Goal: Task Accomplishment & Management: Use online tool/utility

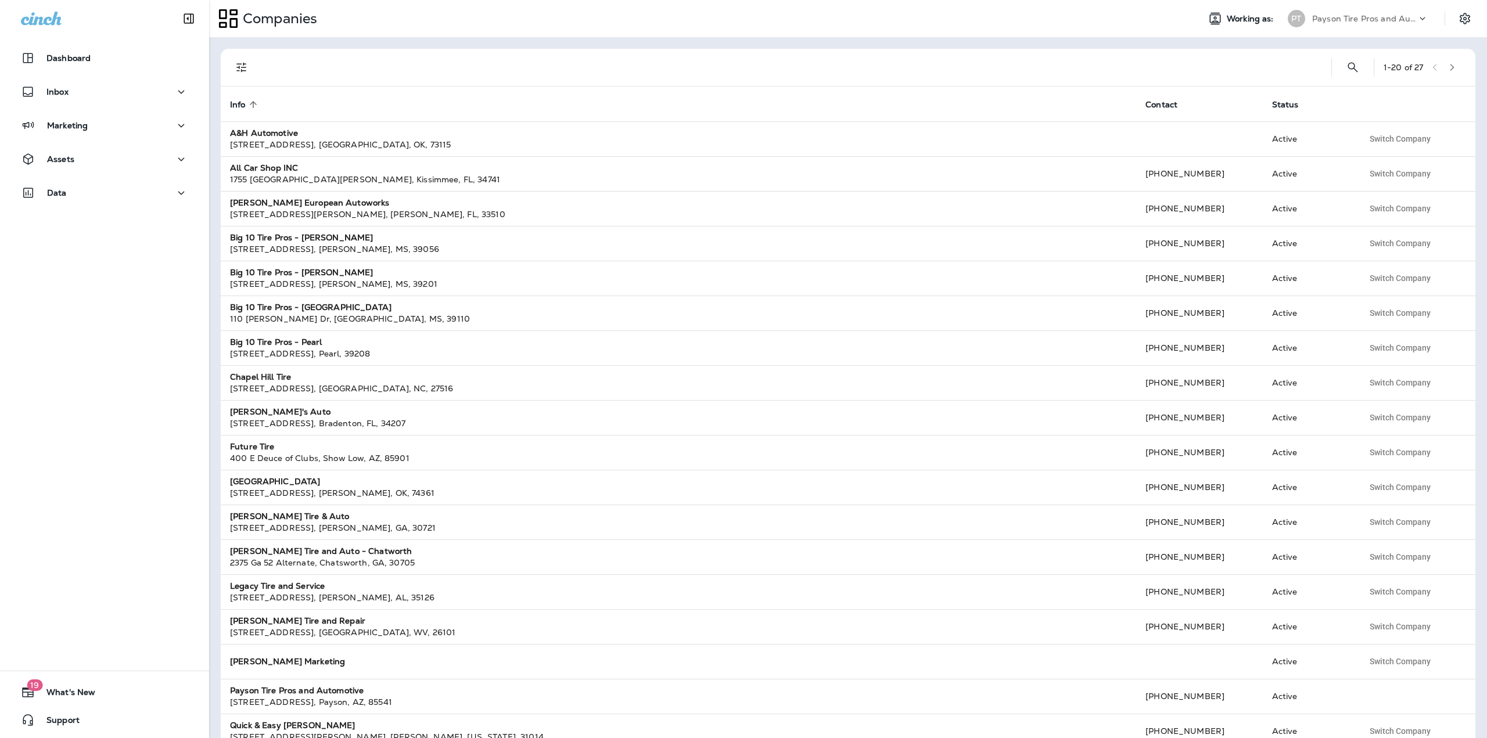
click at [1347, 21] on p "Payson Tire Pros and Automotive" at bounding box center [1364, 18] width 105 height 9
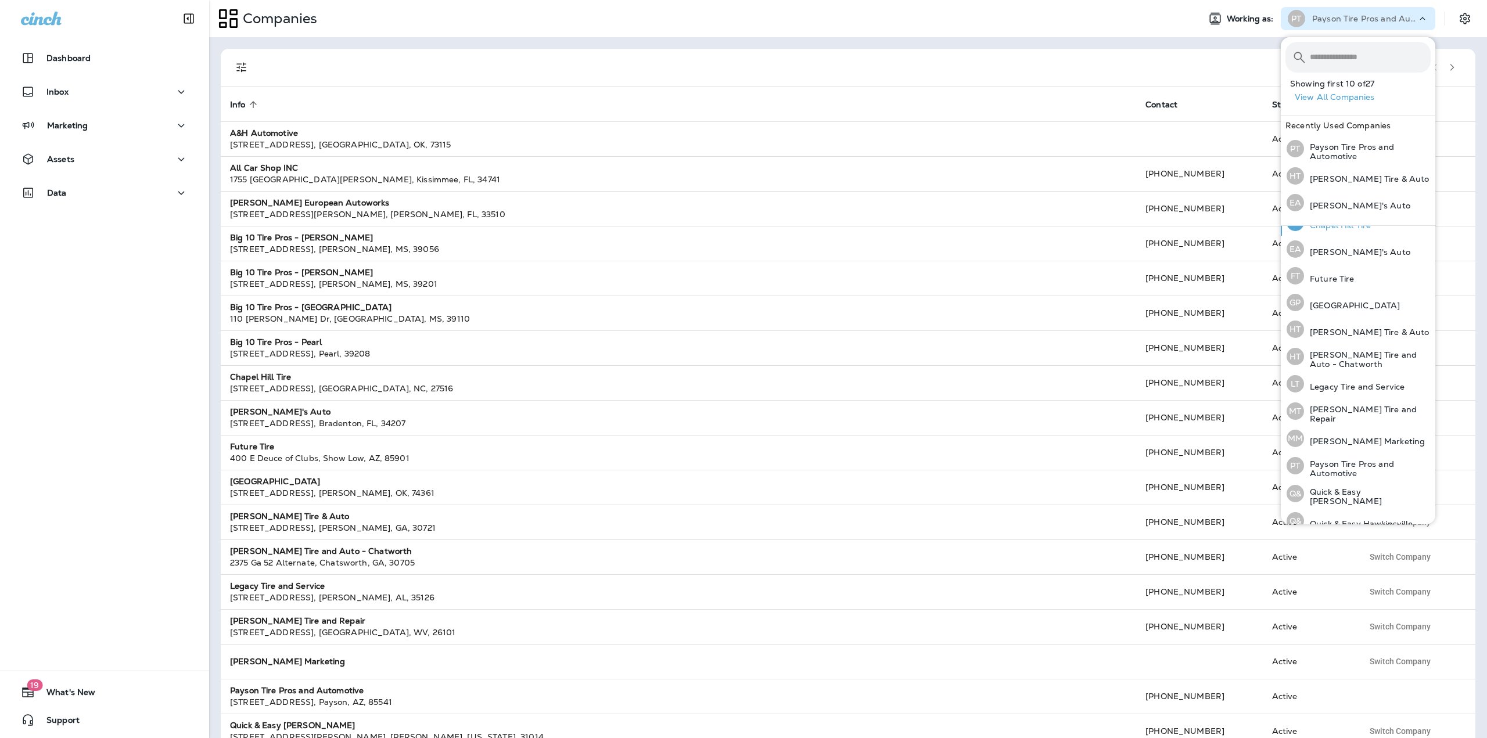
scroll to position [244, 0]
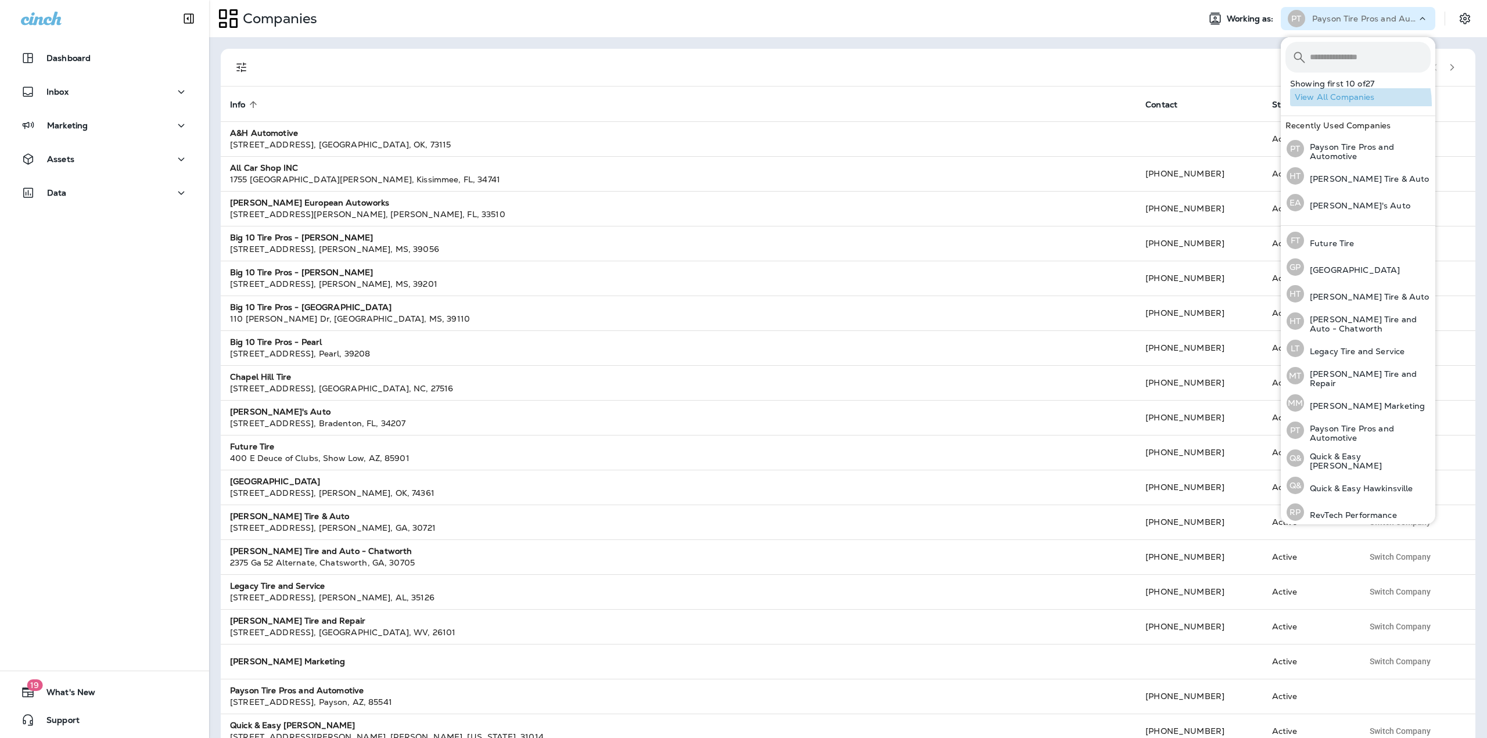
click at [1344, 104] on button "View All Companies" at bounding box center [1362, 97] width 145 height 18
click at [1129, 74] on div at bounding box center [793, 67] width 1060 height 37
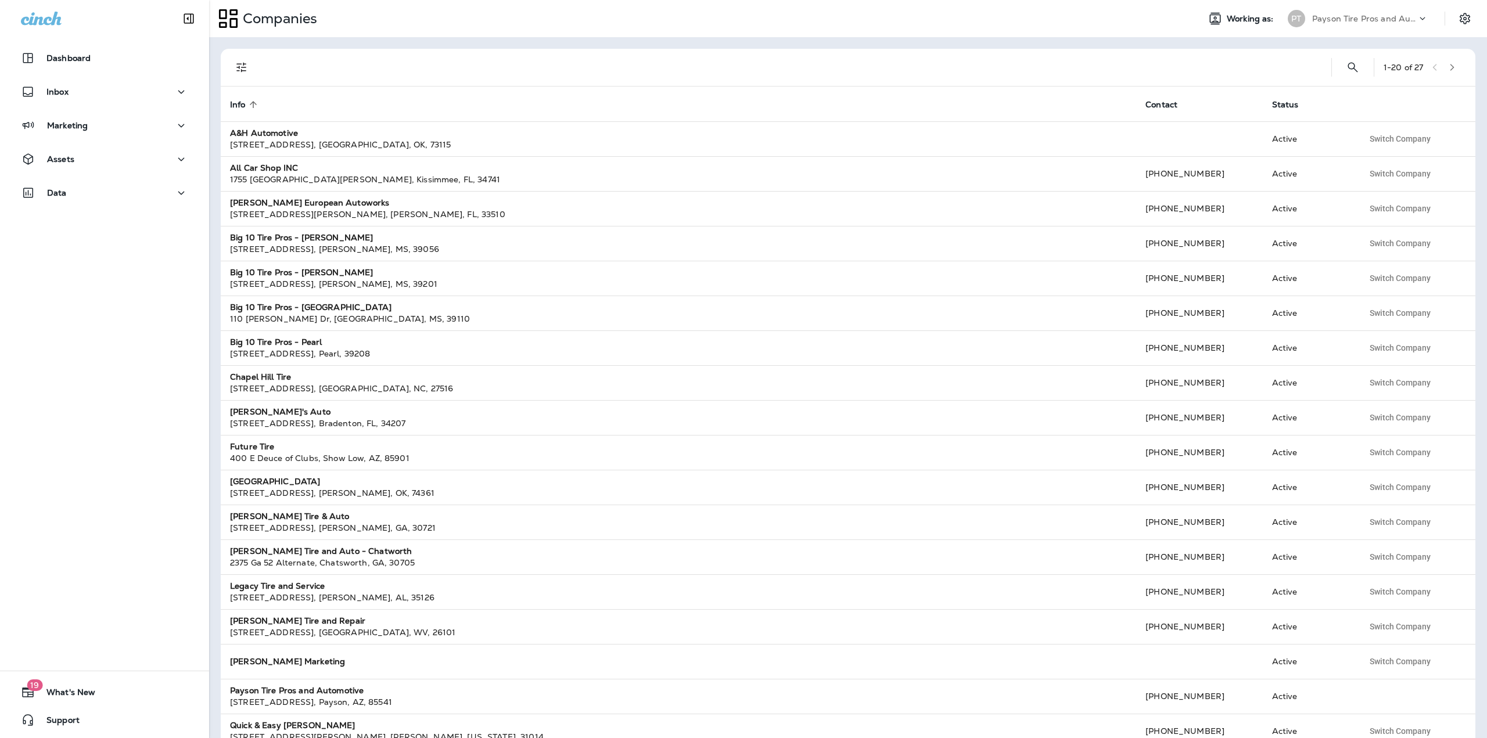
click at [1449, 71] on icon "button" at bounding box center [1452, 67] width 8 height 8
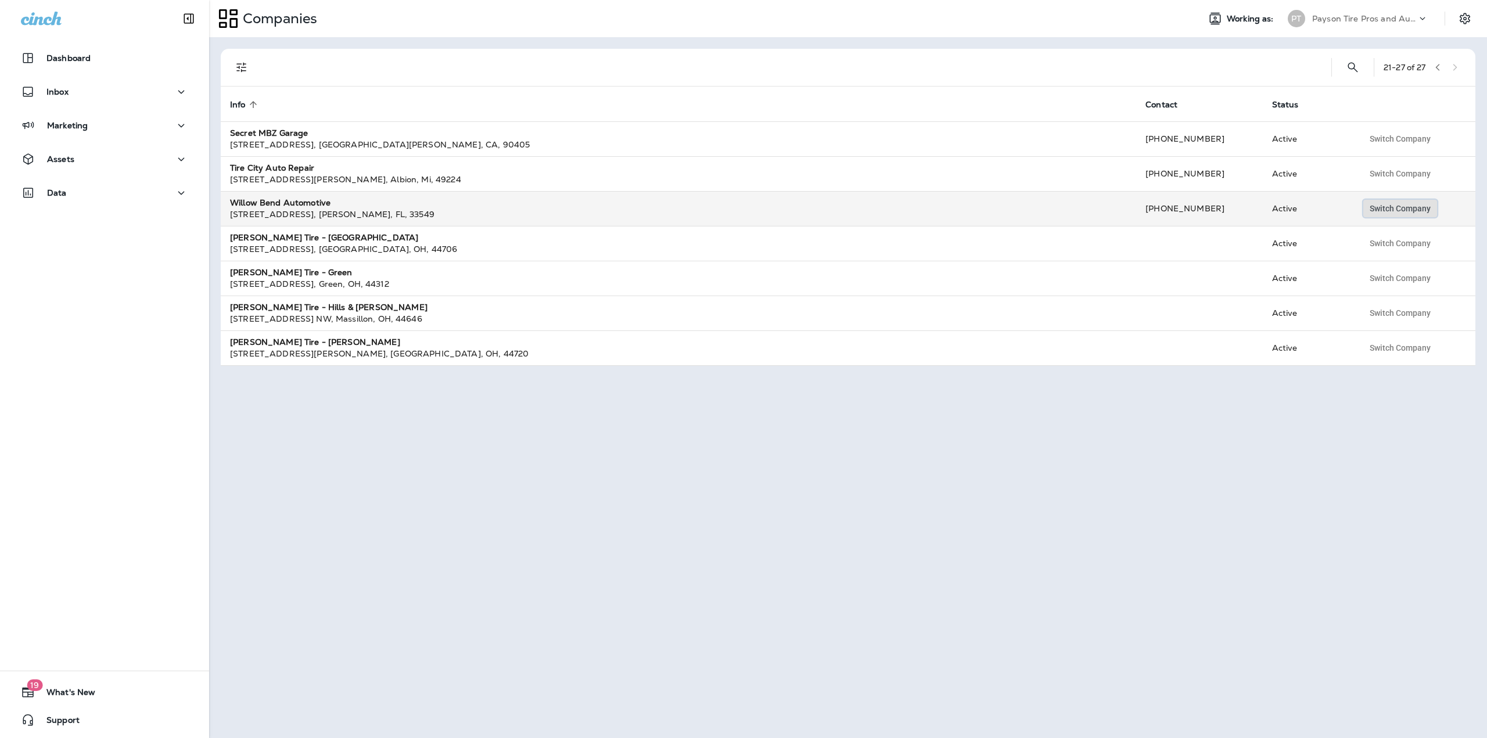
click at [1380, 206] on span "Switch Company" at bounding box center [1400, 208] width 61 height 8
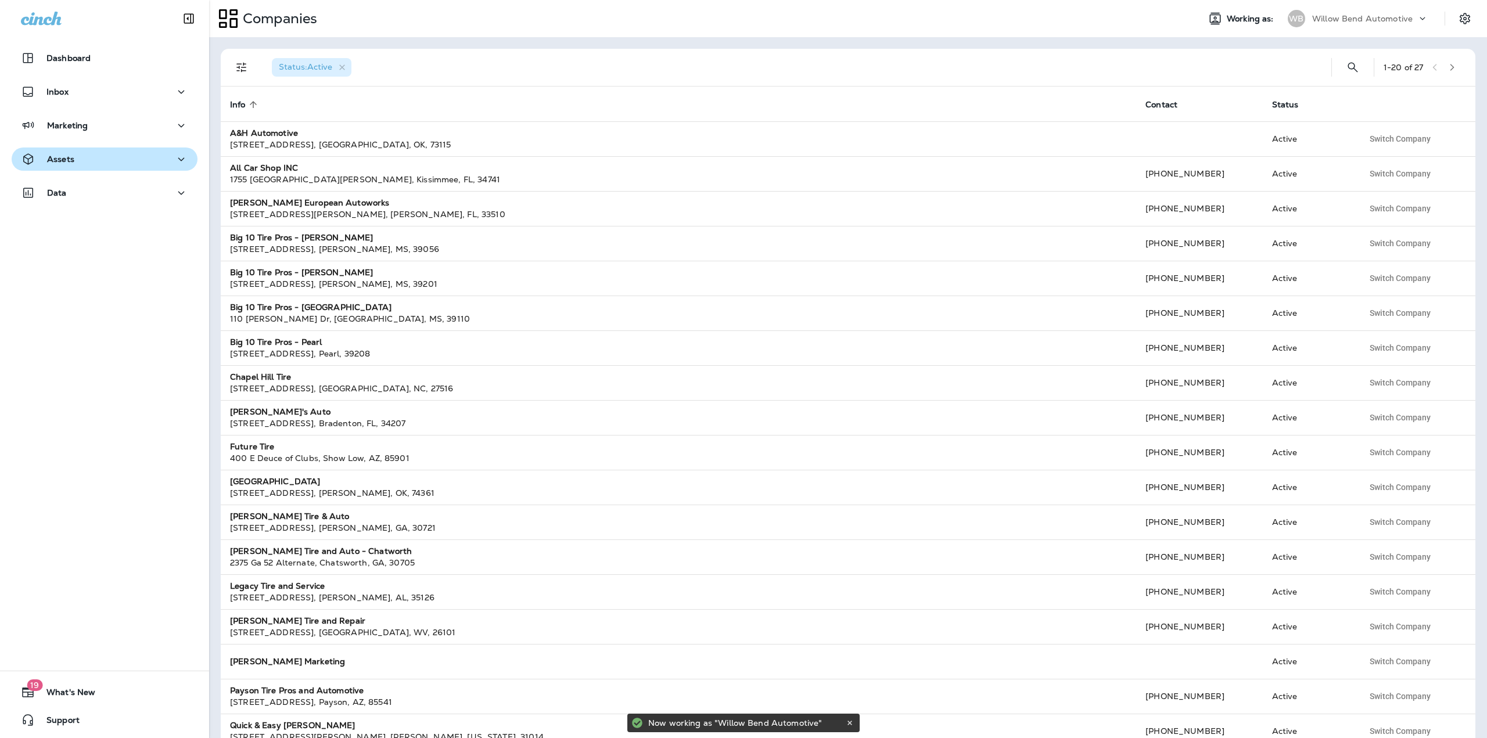
click at [92, 152] on div "Assets" at bounding box center [104, 159] width 167 height 15
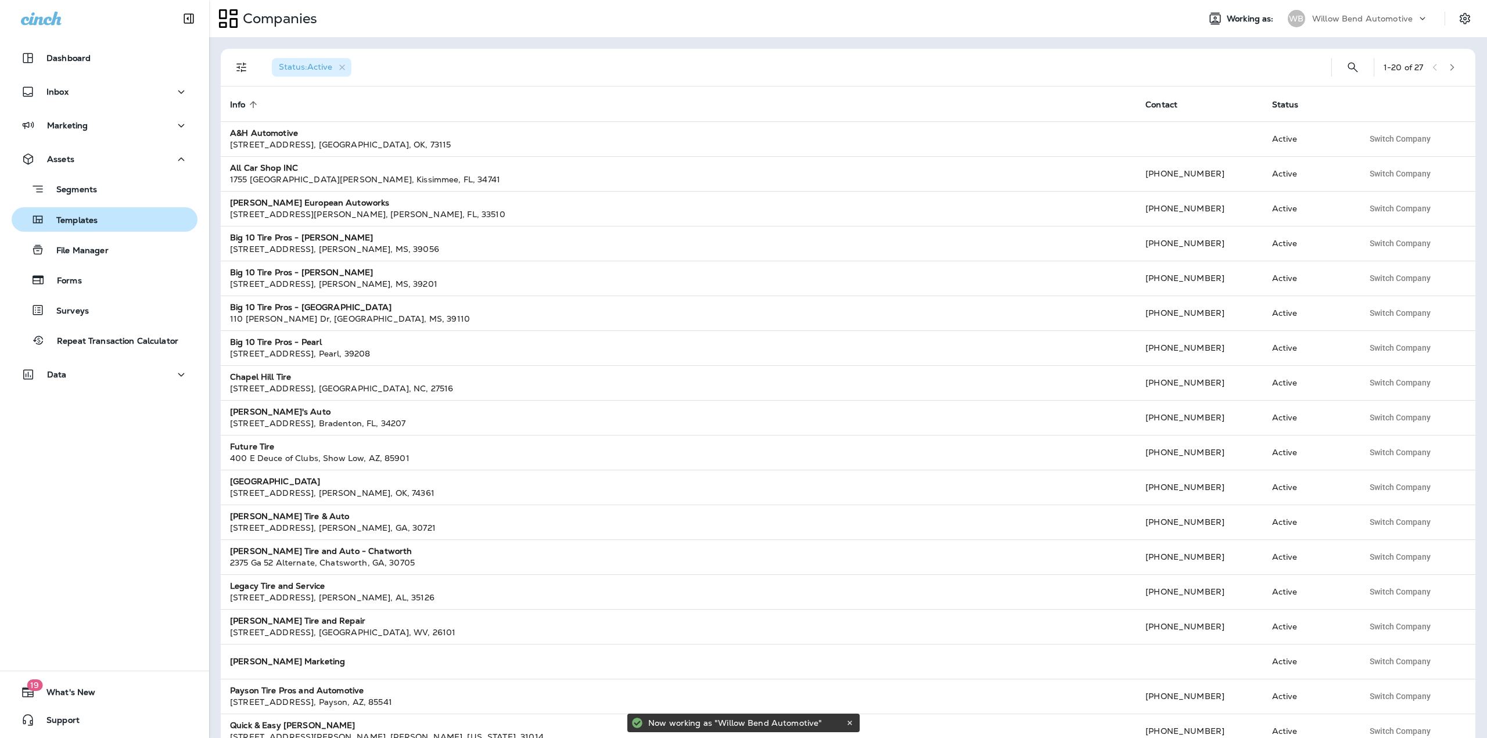
click at [71, 213] on div "Templates" at bounding box center [56, 219] width 81 height 17
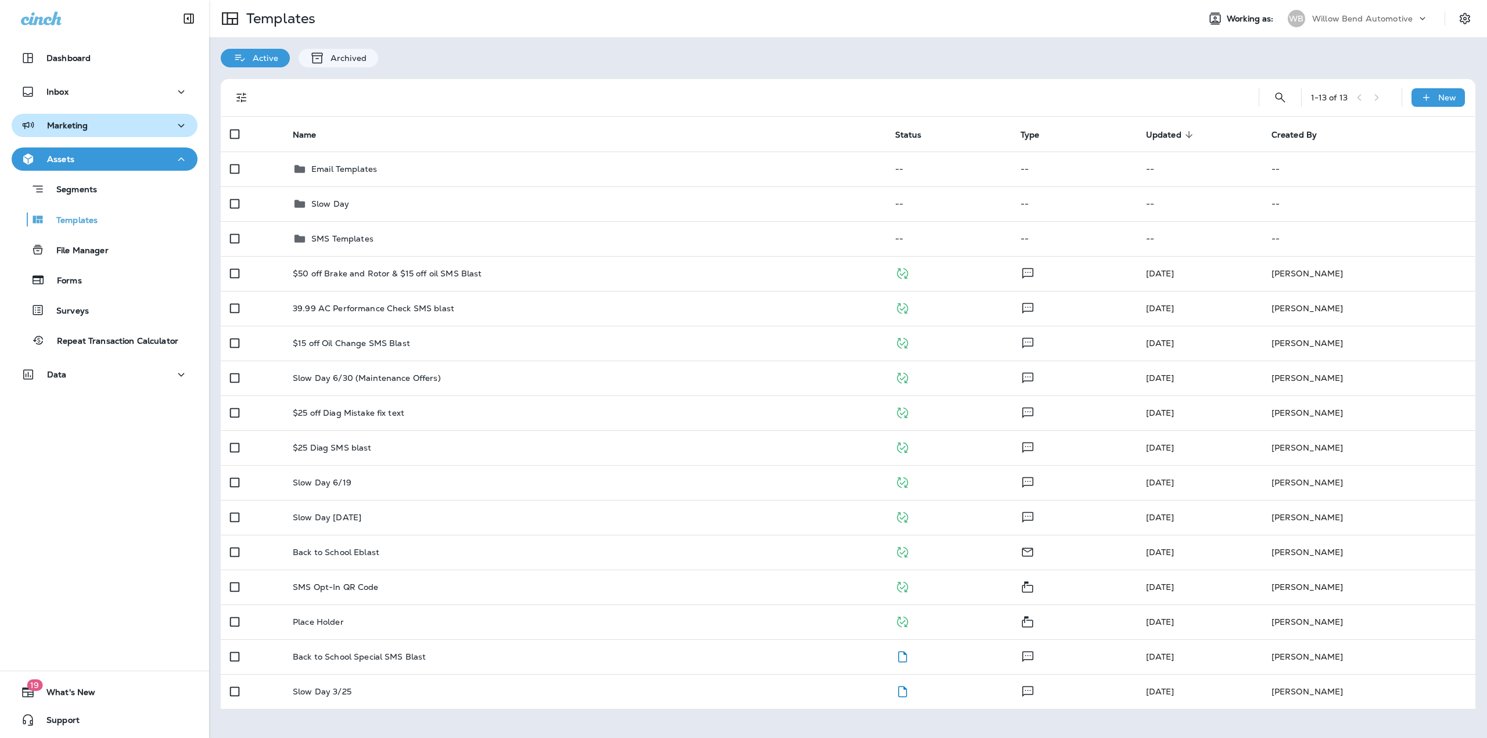
click at [84, 123] on p "Marketing" at bounding box center [67, 125] width 41 height 9
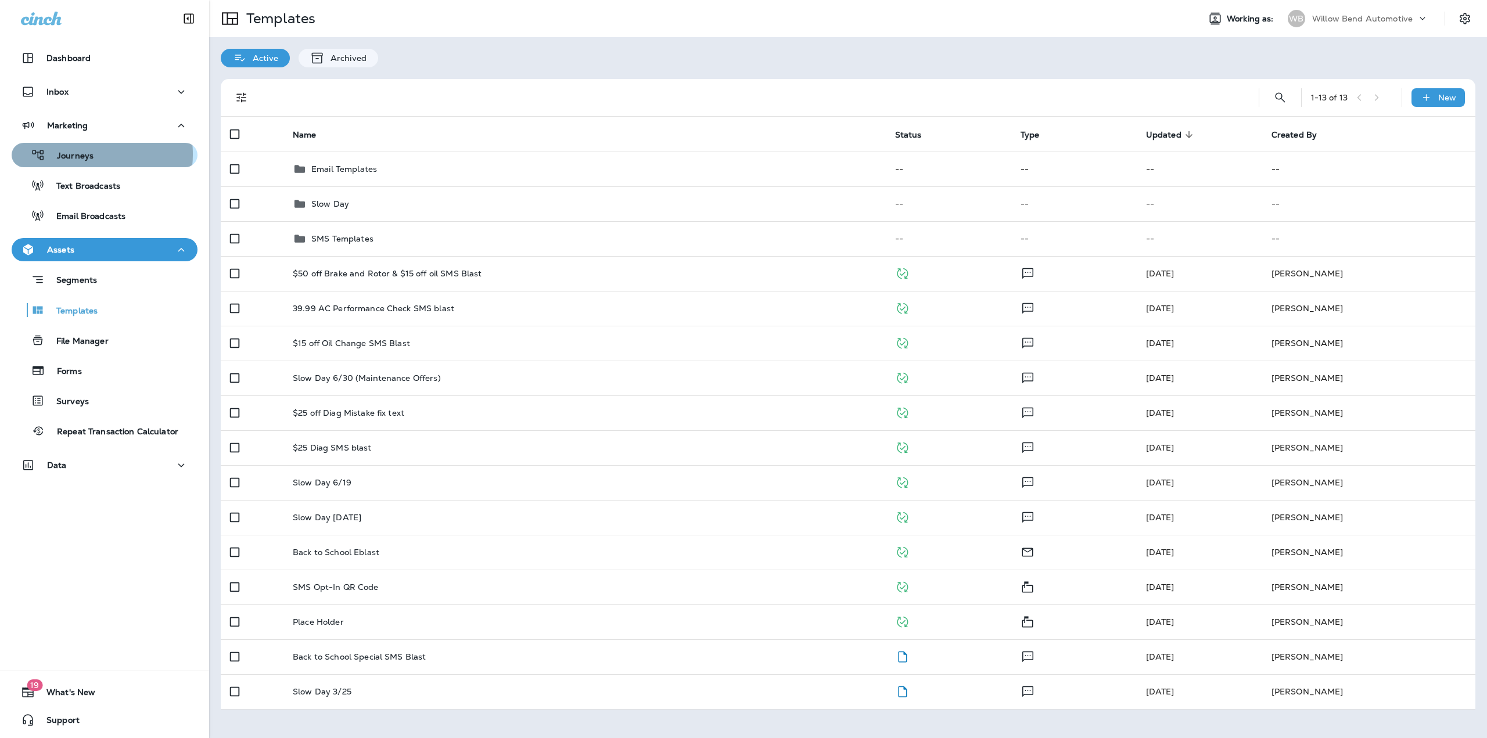
click at [84, 155] on p "Journeys" at bounding box center [69, 156] width 48 height 11
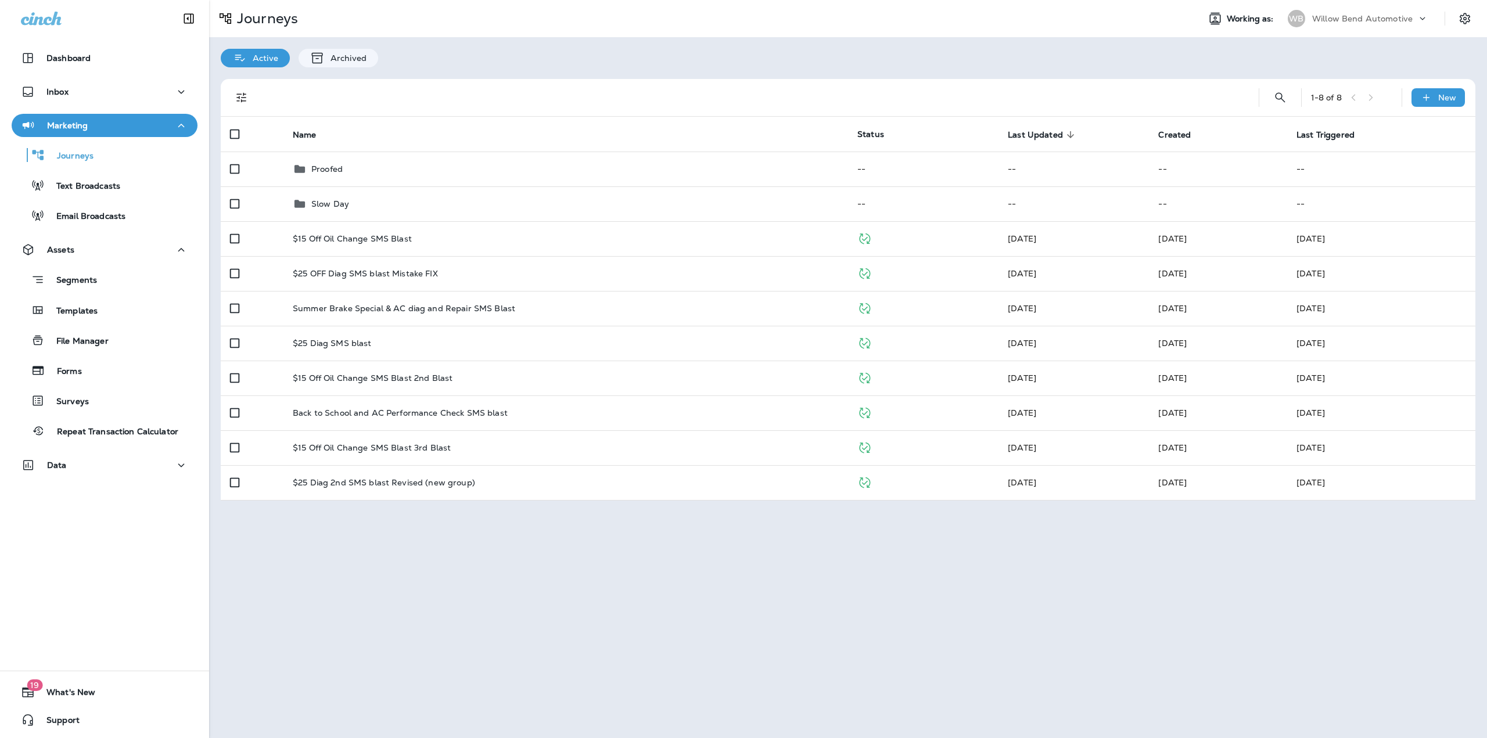
click at [1375, 6] on div "Journeys Working as: WB Willow Bend Automotive" at bounding box center [848, 18] width 1278 height 37
click at [1375, 12] on div "Willow Bend Automotive" at bounding box center [1364, 18] width 105 height 17
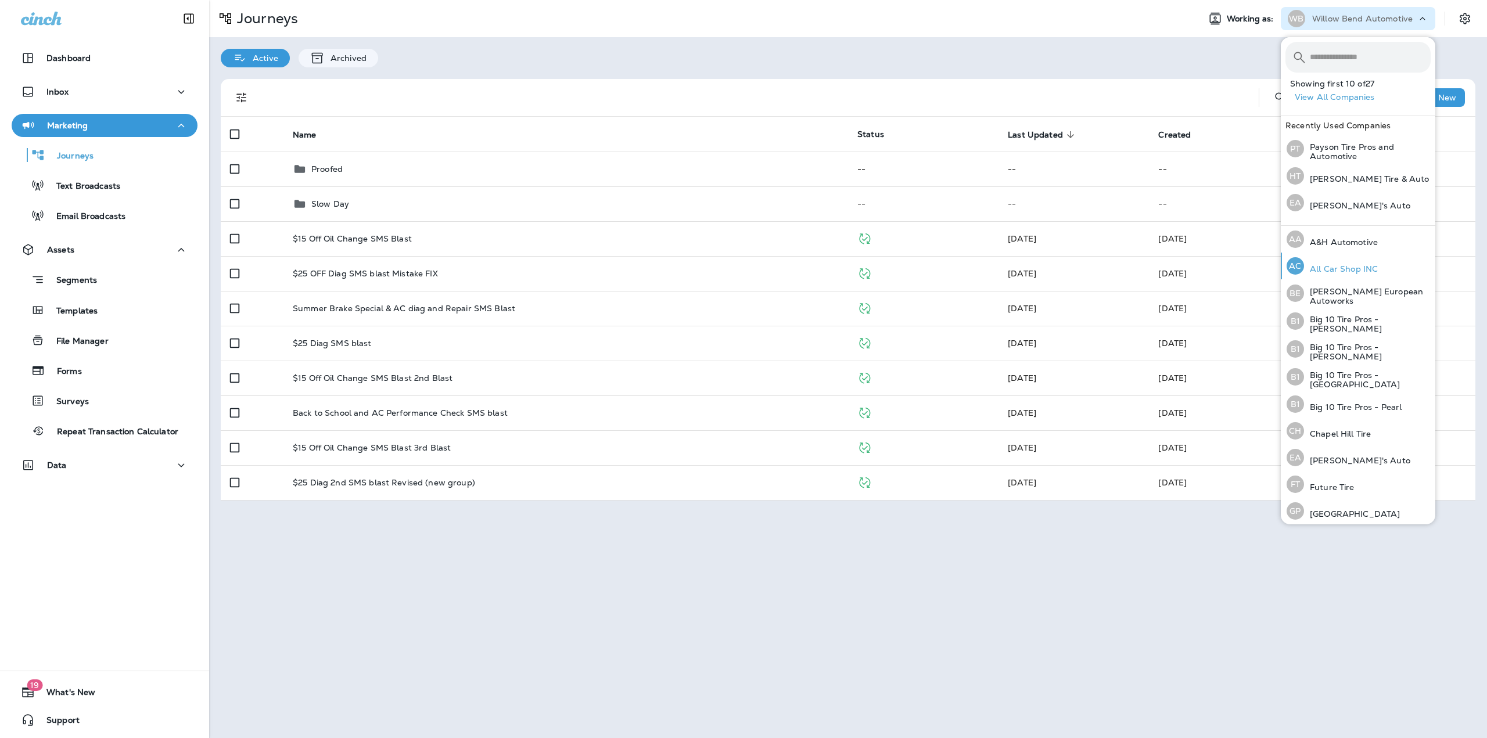
click at [1327, 259] on div "AC All Car Shop INC" at bounding box center [1332, 266] width 101 height 27
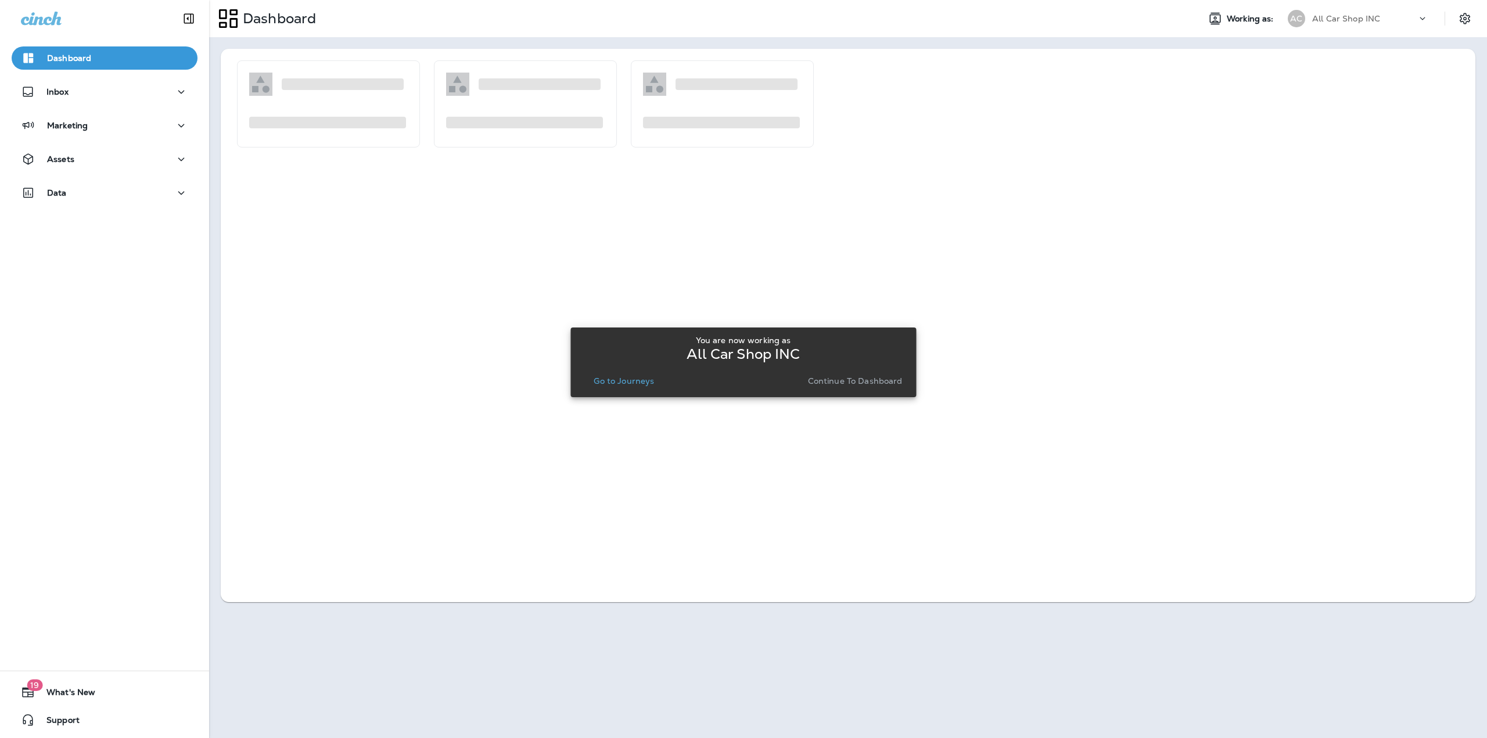
click at [624, 384] on p "Go to Journeys" at bounding box center [624, 380] width 60 height 9
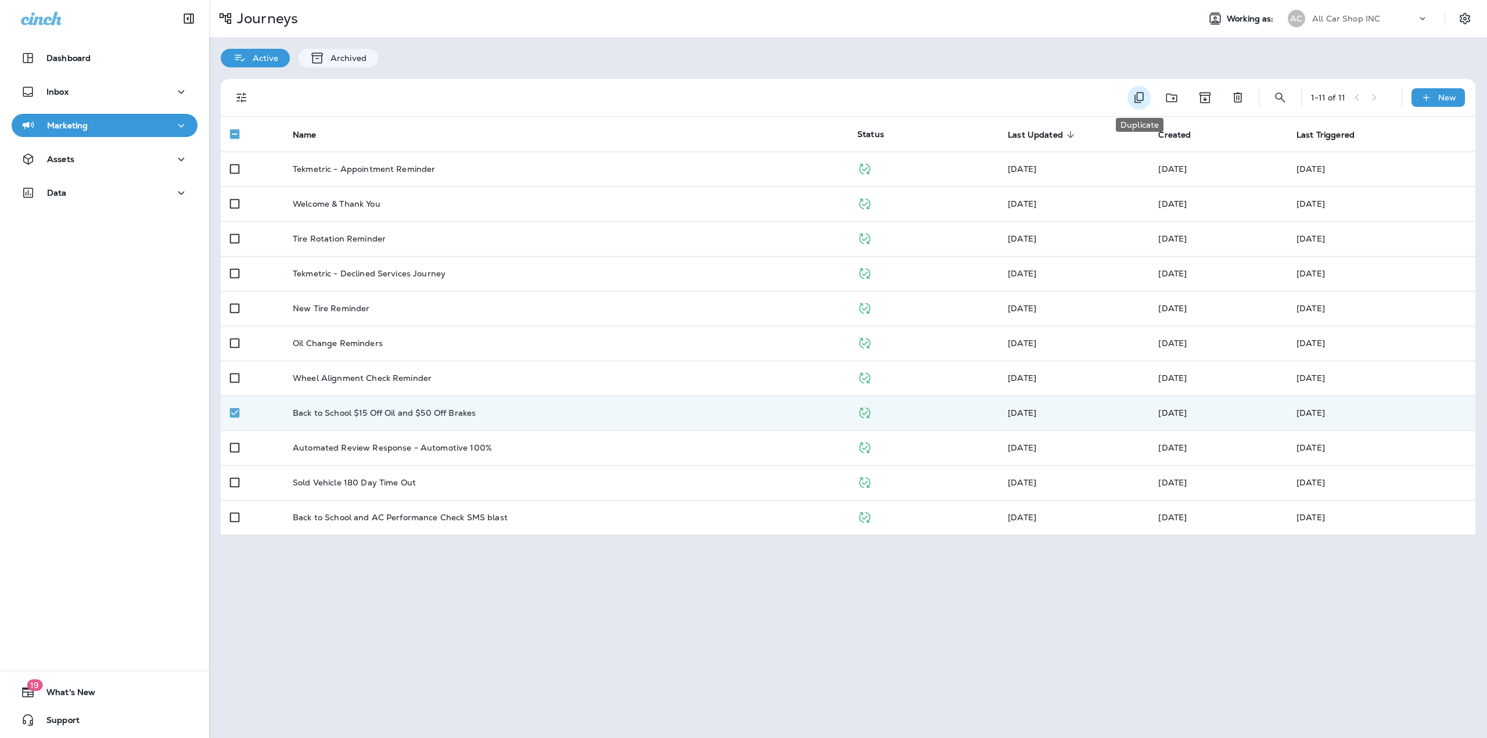
click at [1144, 95] on icon "Duplicate" at bounding box center [1139, 97] width 9 height 11
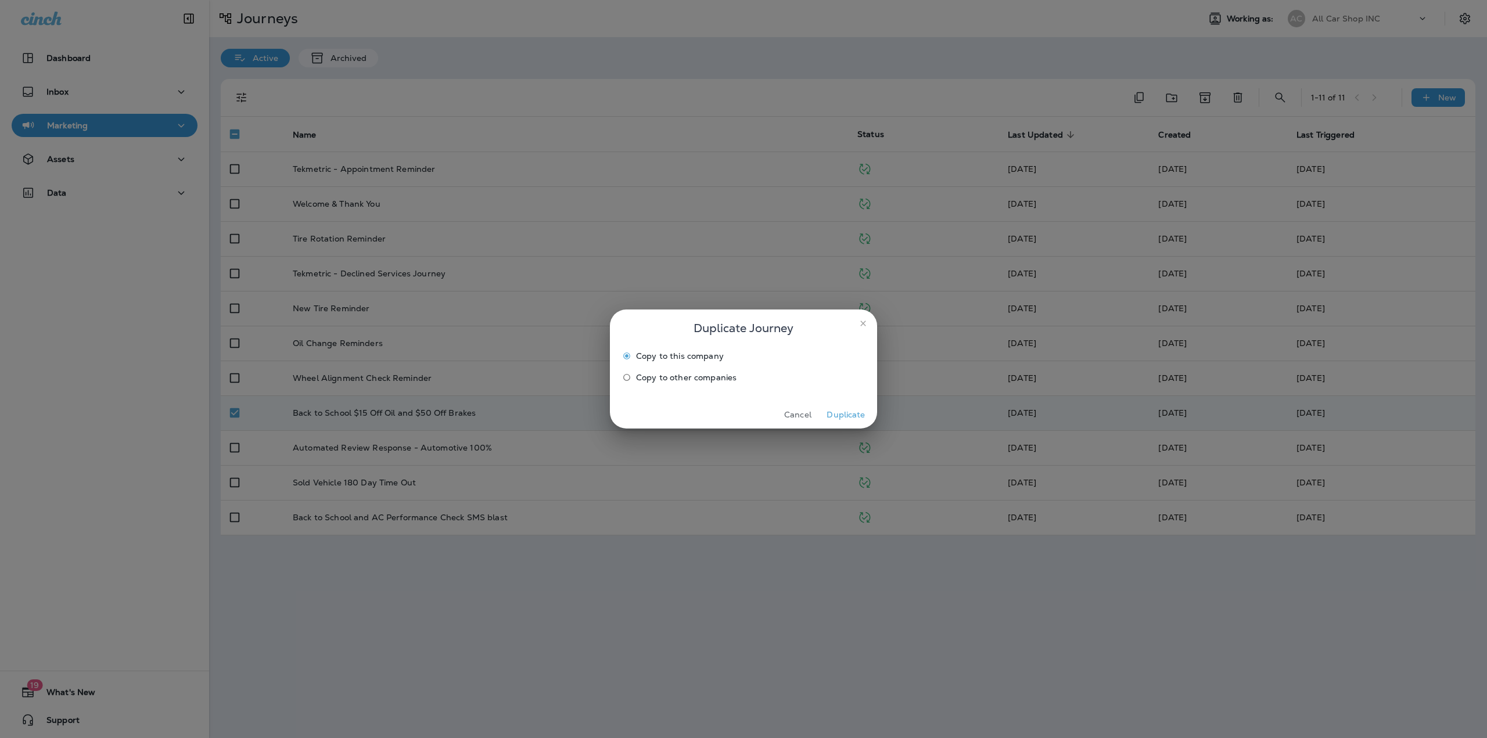
click at [694, 379] on span "Copy to other companies" at bounding box center [686, 377] width 101 height 9
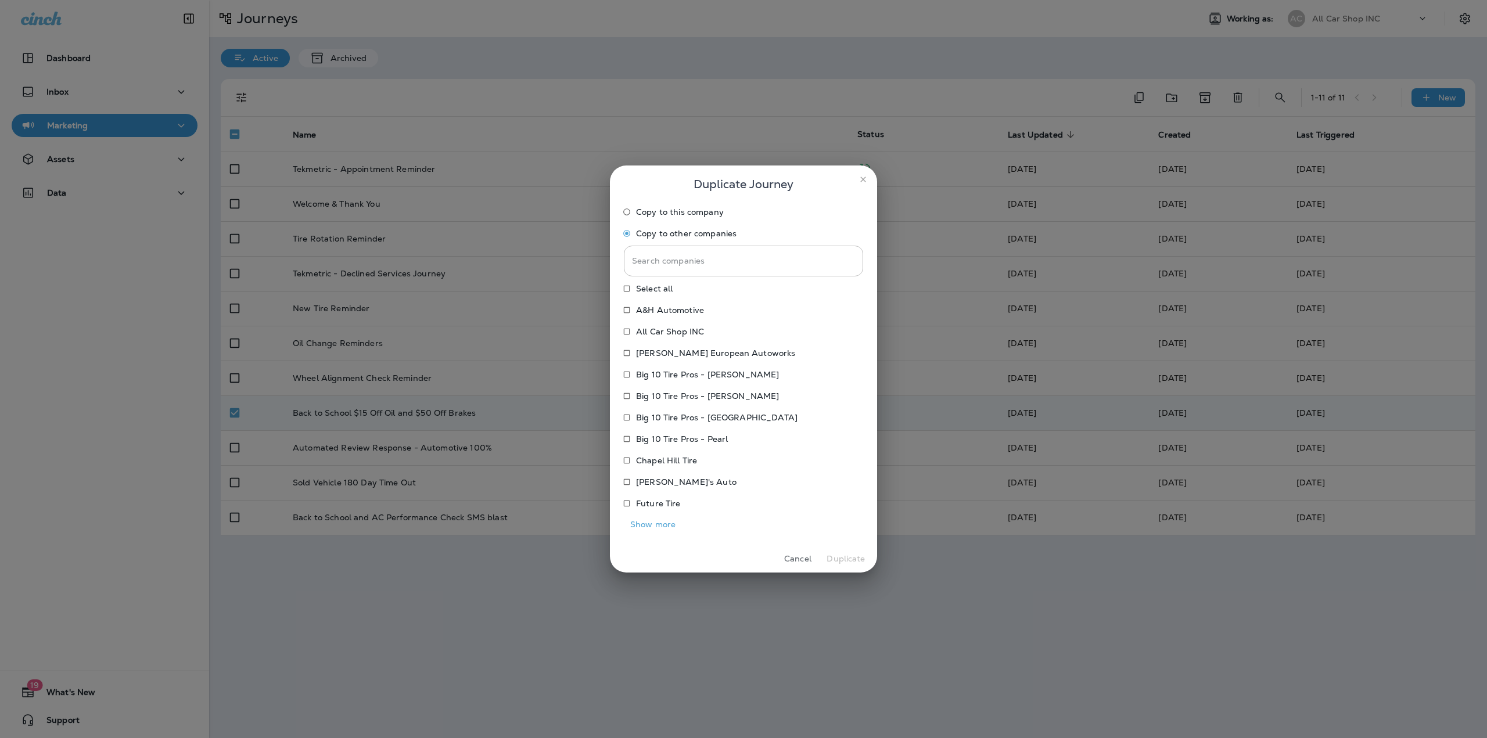
click at [658, 523] on button "Show more" at bounding box center [653, 525] width 58 height 18
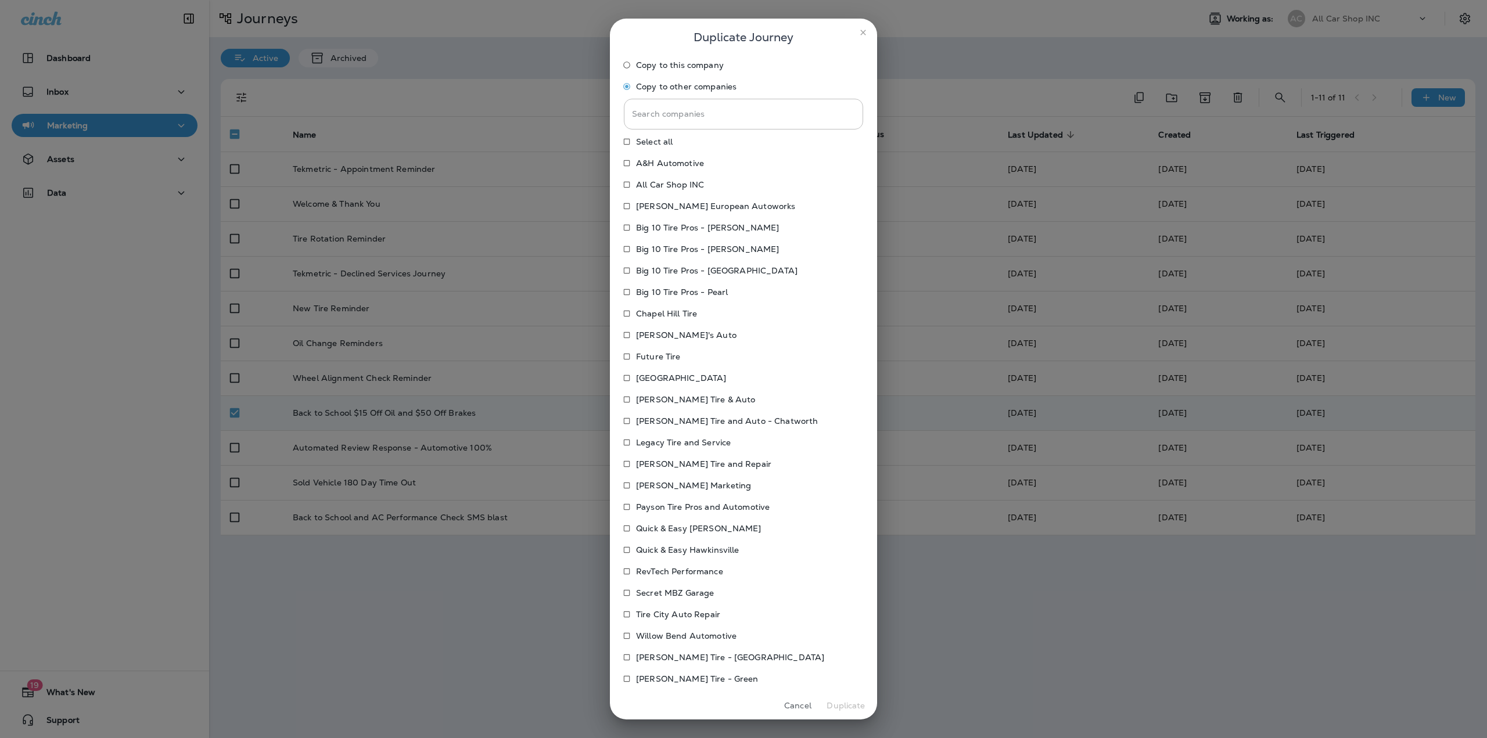
click at [665, 637] on p "Willow Bend Automotive" at bounding box center [686, 635] width 101 height 9
click at [844, 706] on button "Duplicate" at bounding box center [846, 706] width 44 height 18
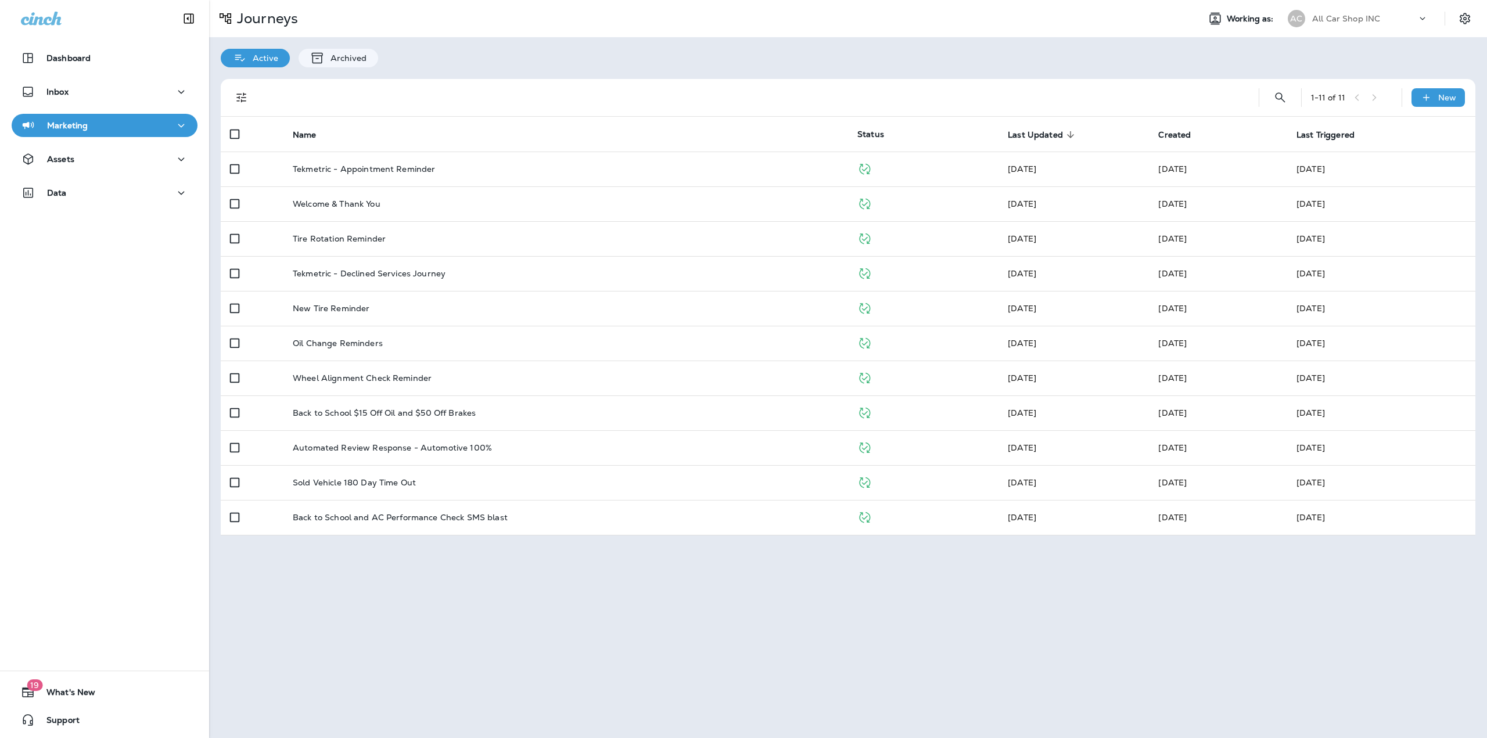
click at [1377, 23] on p "All Car Shop INC" at bounding box center [1346, 18] width 68 height 9
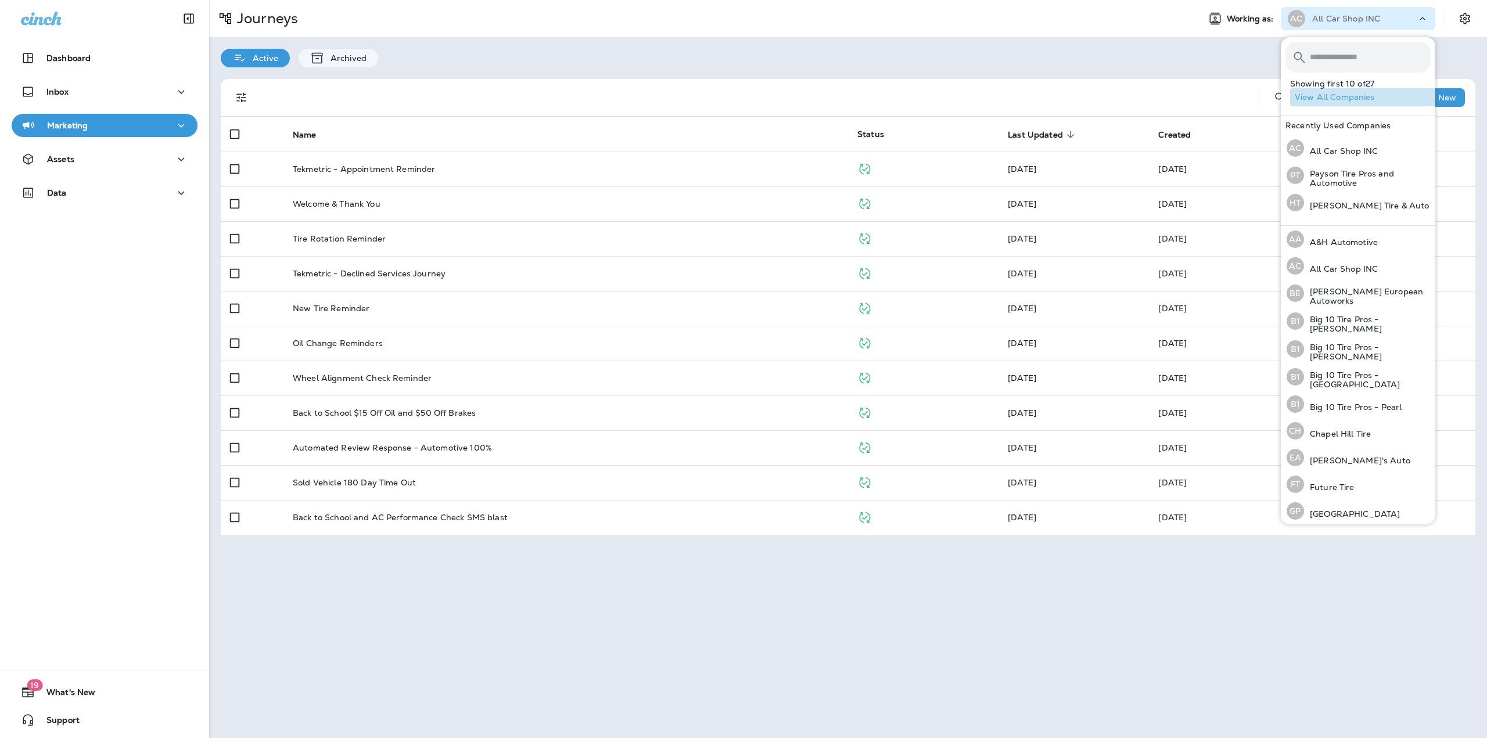
click at [1379, 100] on button "View All Companies" at bounding box center [1362, 97] width 145 height 18
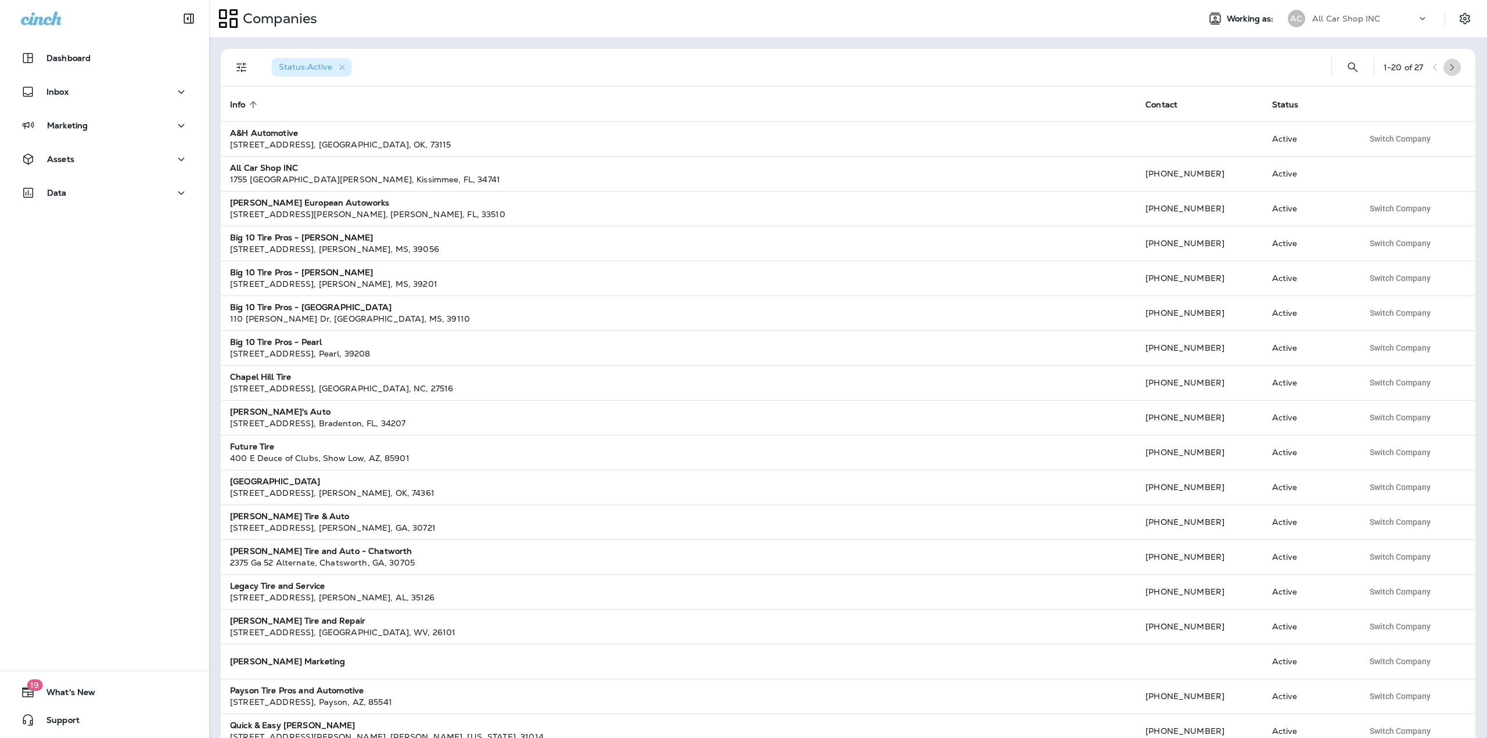
click at [1449, 64] on icon "button" at bounding box center [1452, 67] width 8 height 8
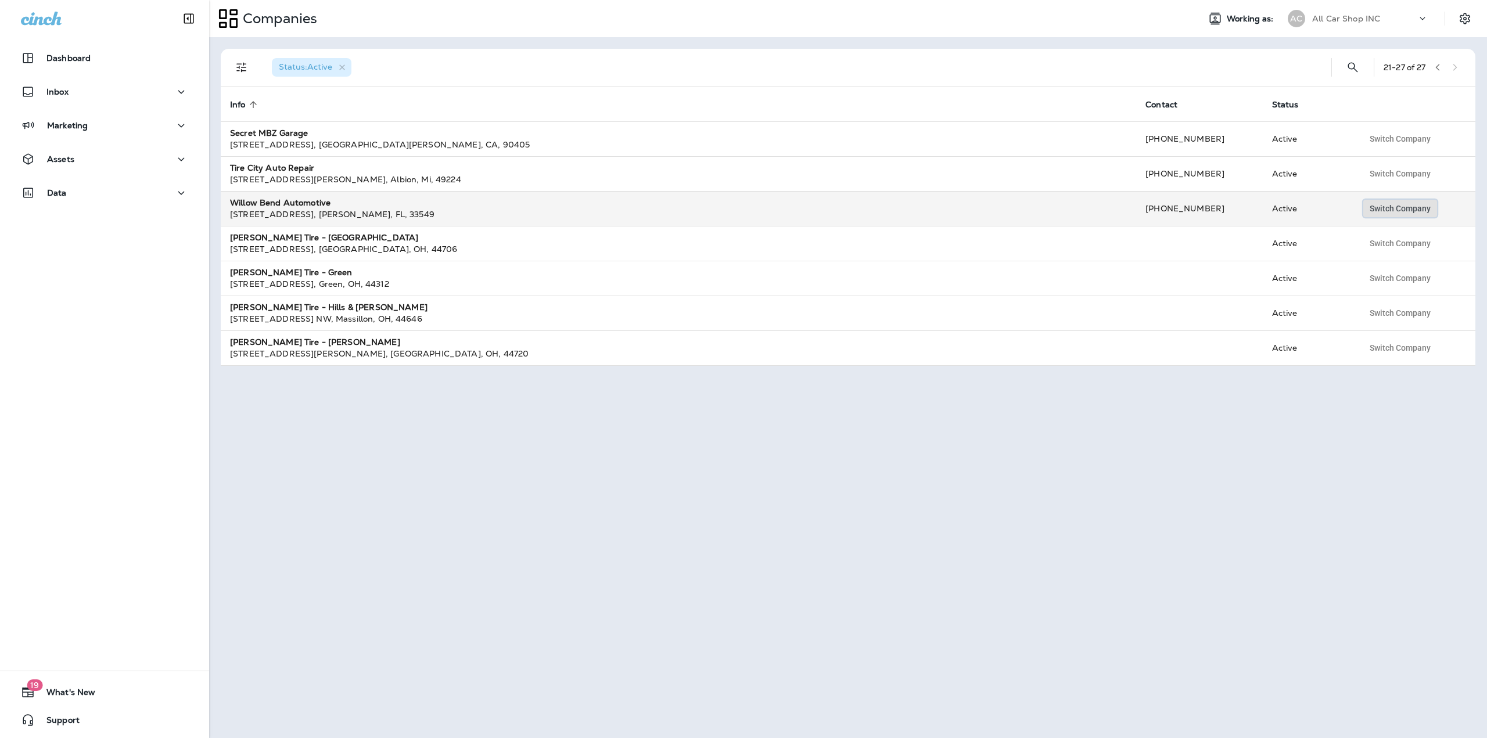
click at [1377, 207] on span "Switch Company" at bounding box center [1400, 208] width 61 height 8
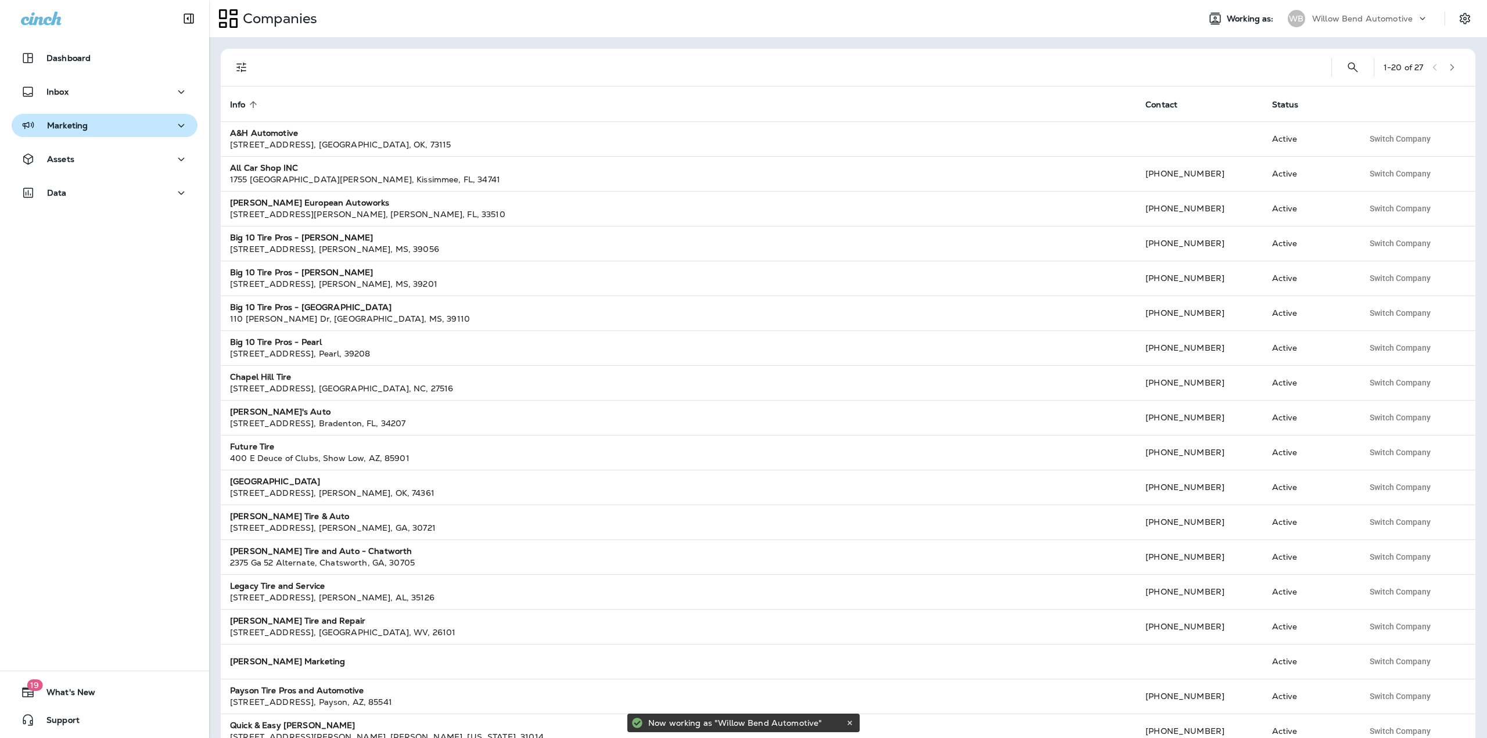
click at [66, 129] on p "Marketing" at bounding box center [67, 125] width 41 height 9
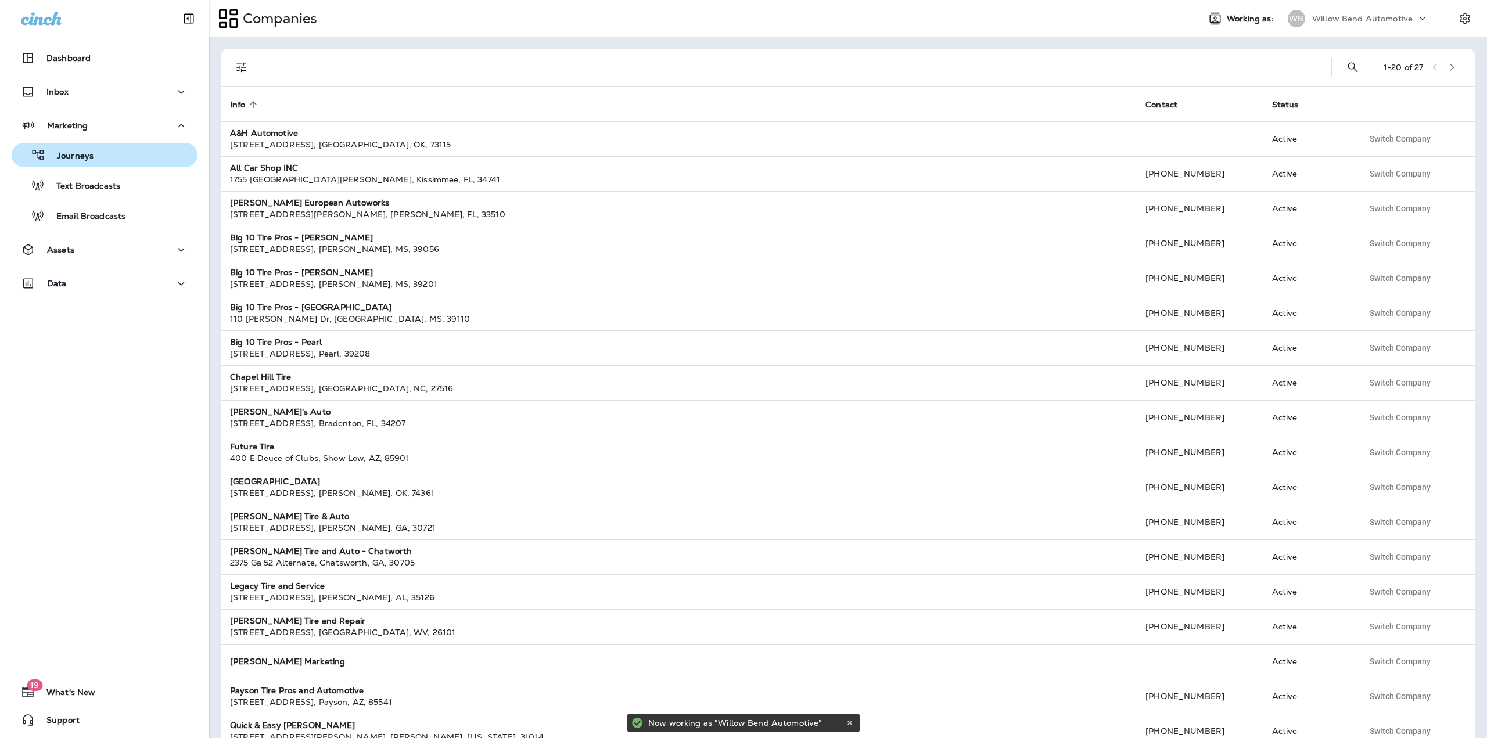
click at [67, 146] on div "Journeys" at bounding box center [54, 154] width 77 height 17
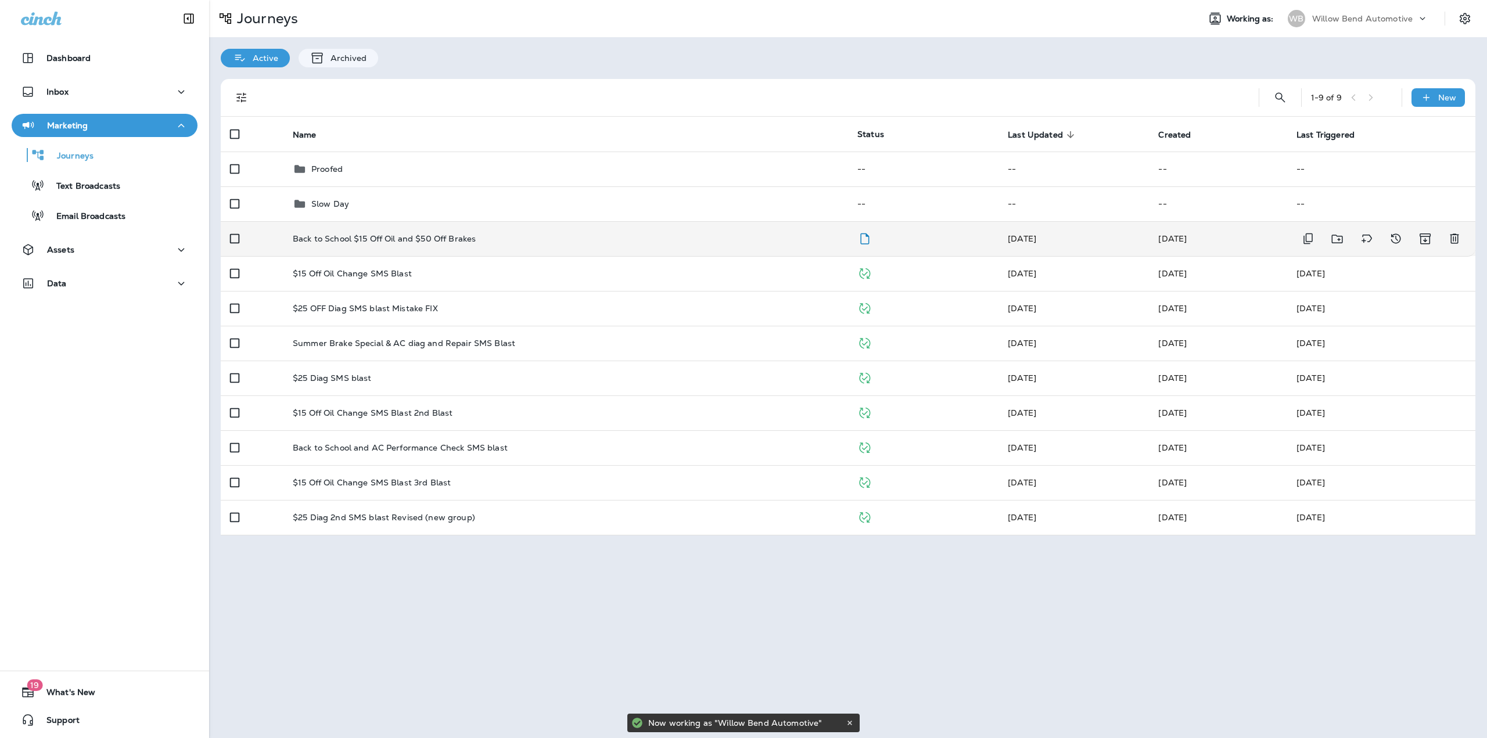
click at [350, 243] on p "Back to School $15 Off Oil and $50 Off Brakes" at bounding box center [384, 238] width 183 height 9
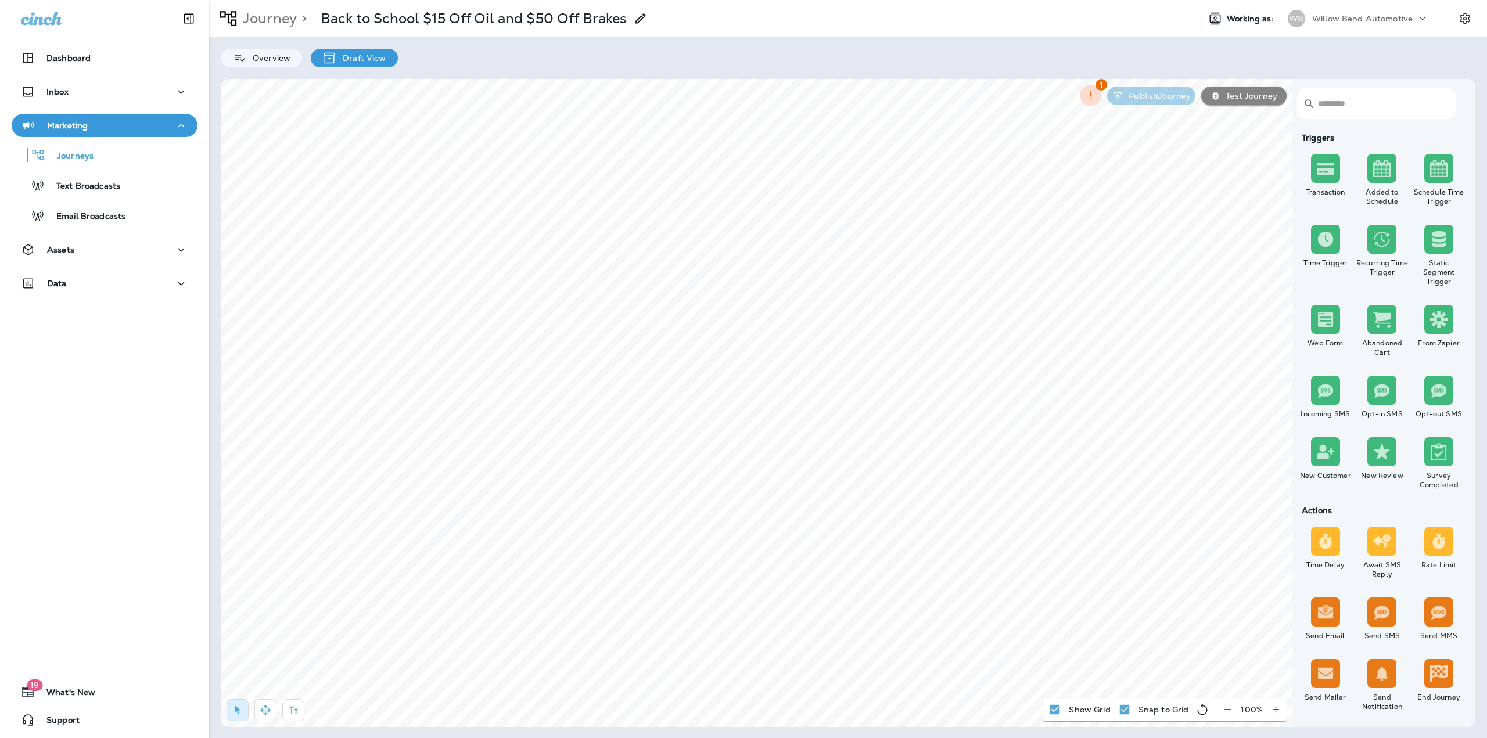
select select "***"
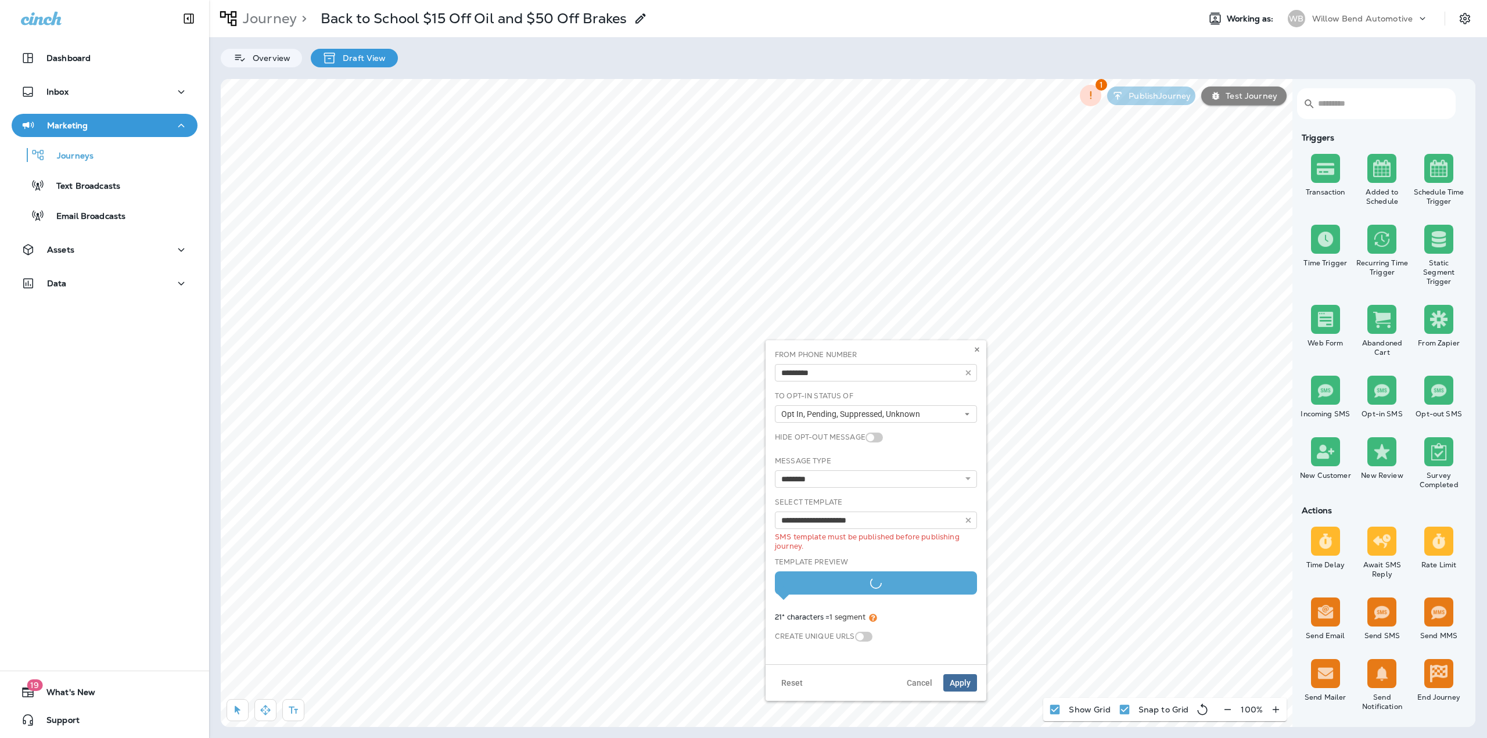
type input "**********"
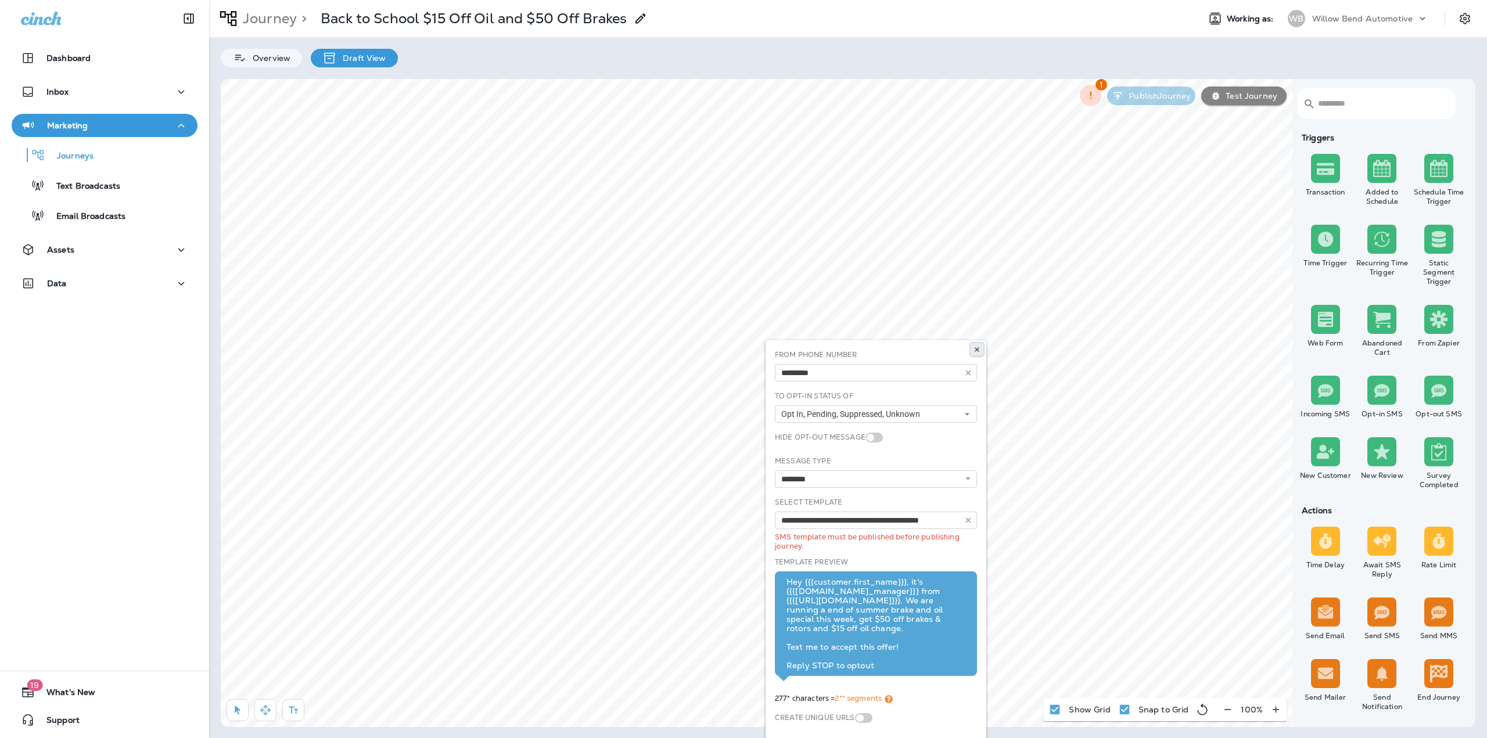
click at [975, 349] on icon at bounding box center [977, 349] width 7 height 7
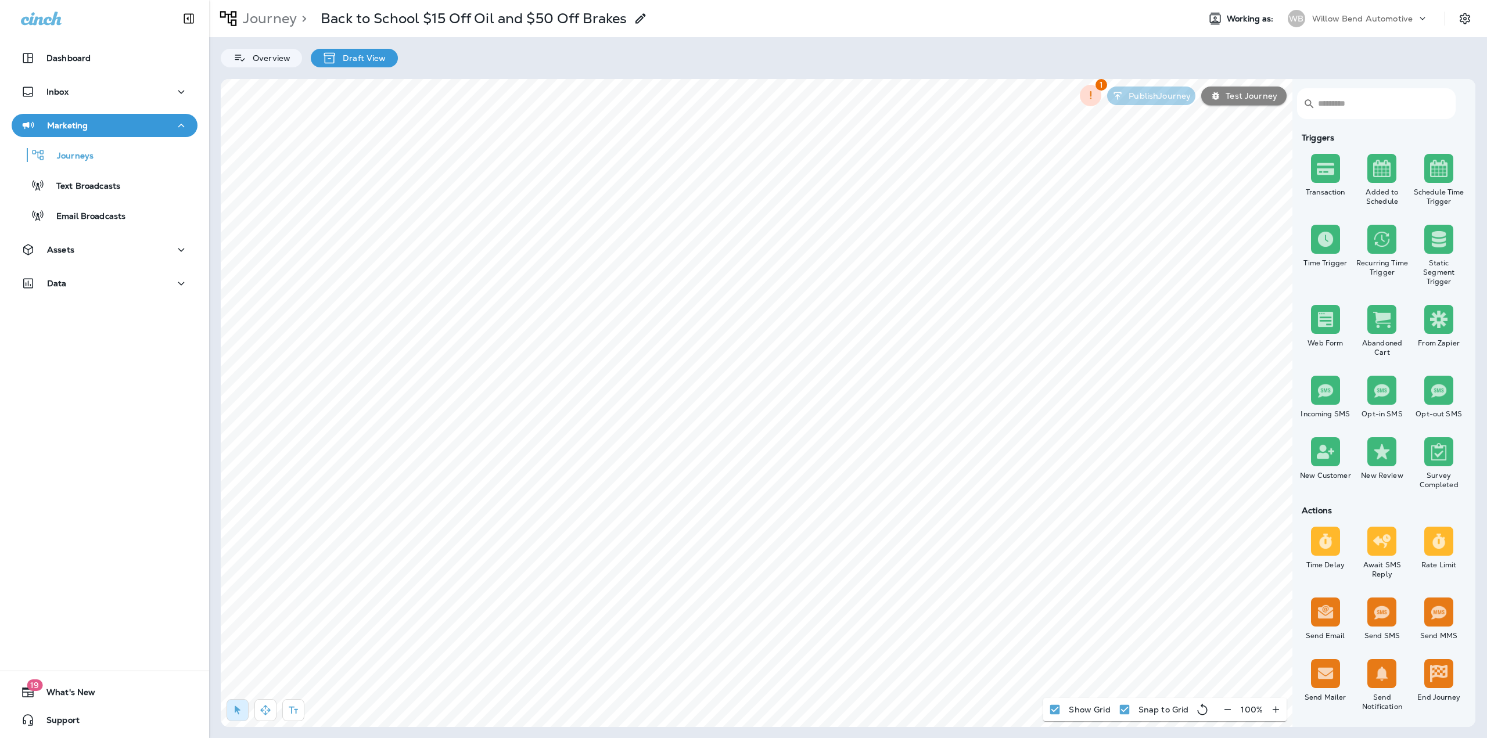
select select "***"
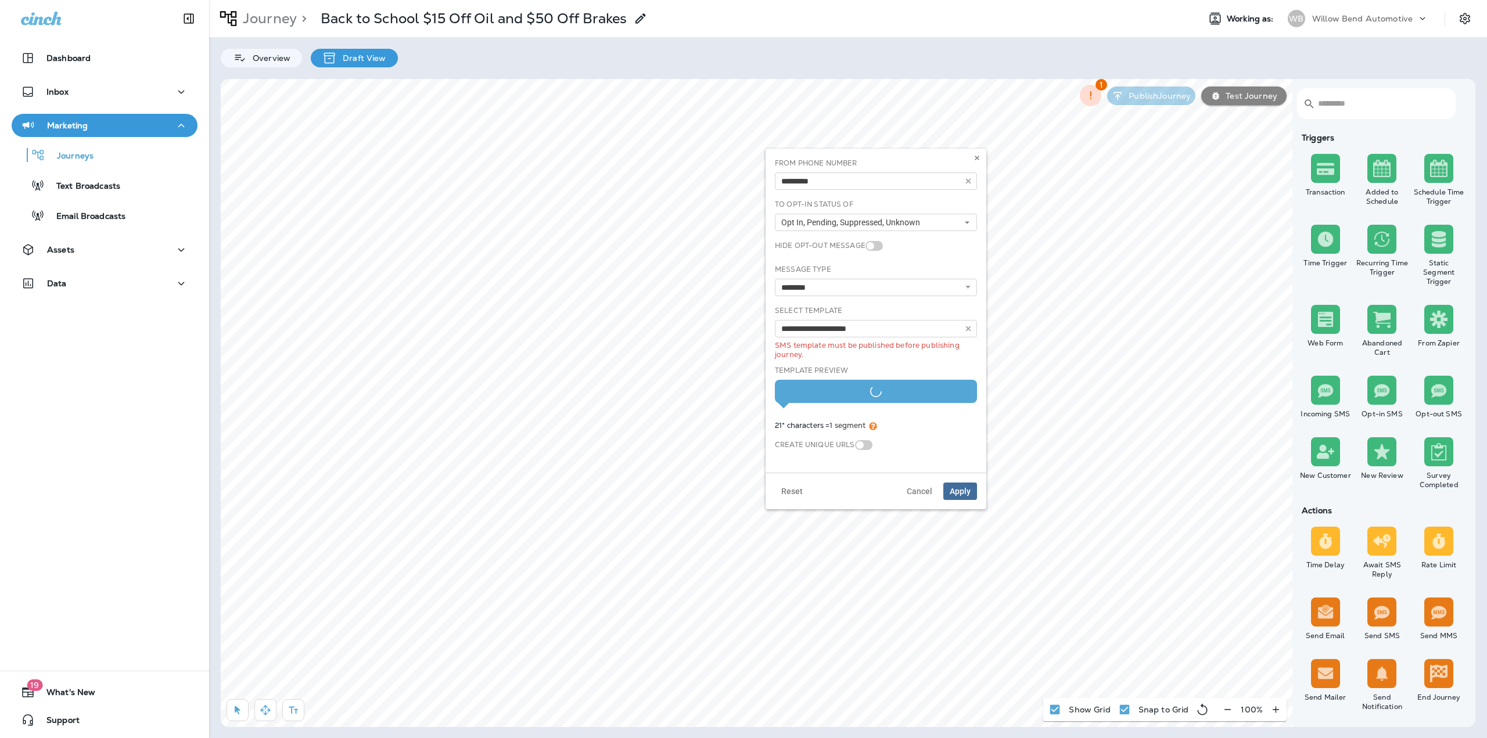
type input "**********"
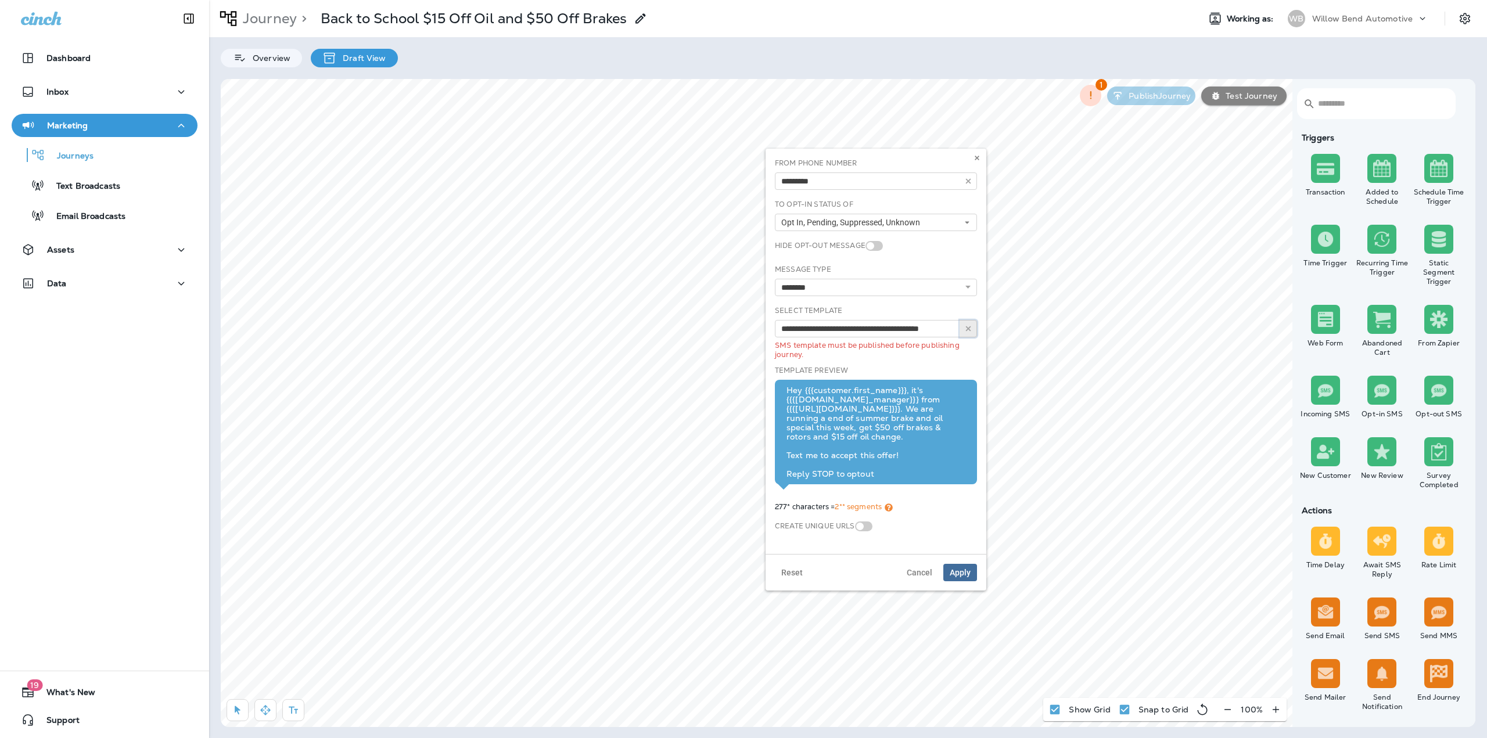
click at [975, 328] on button "button" at bounding box center [968, 328] width 17 height 17
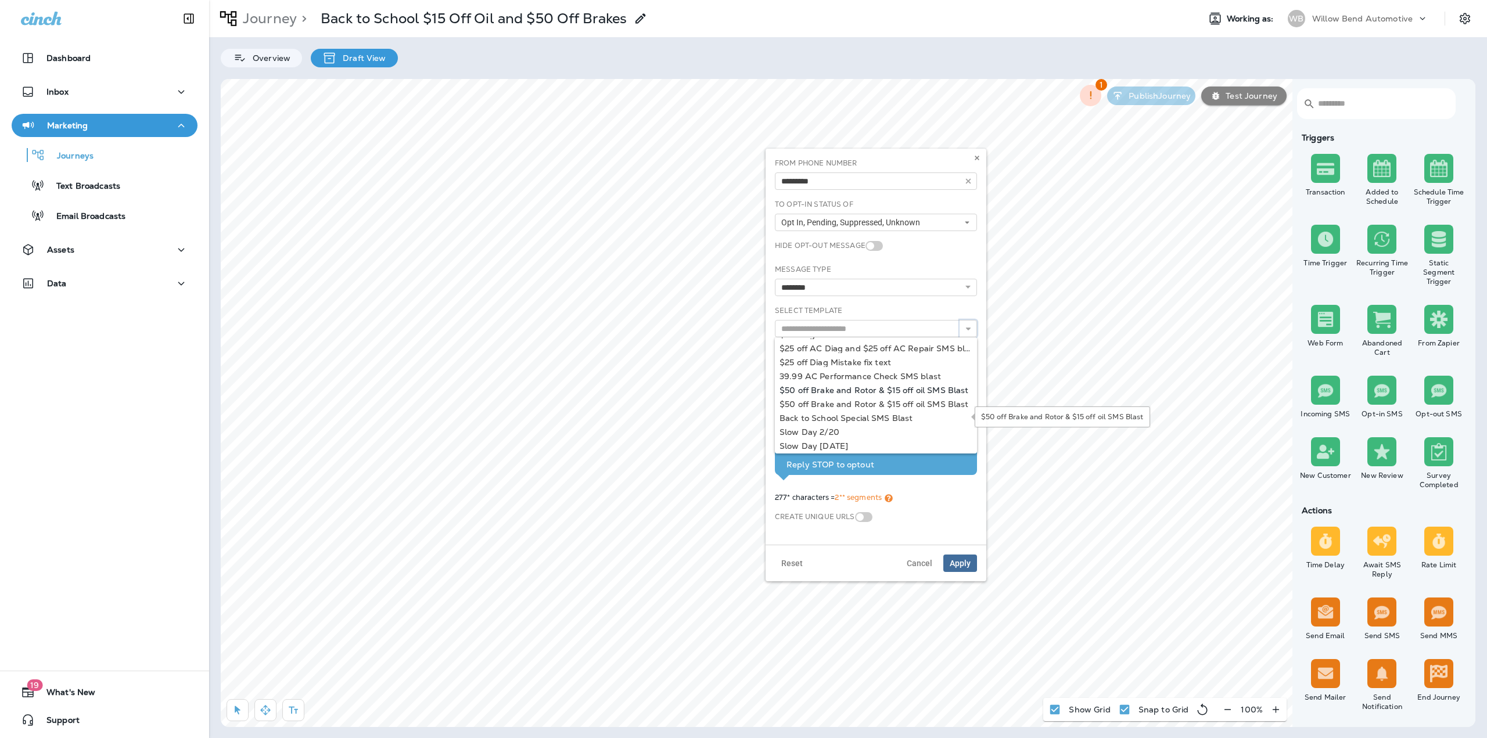
scroll to position [29, 0]
type input "**********"
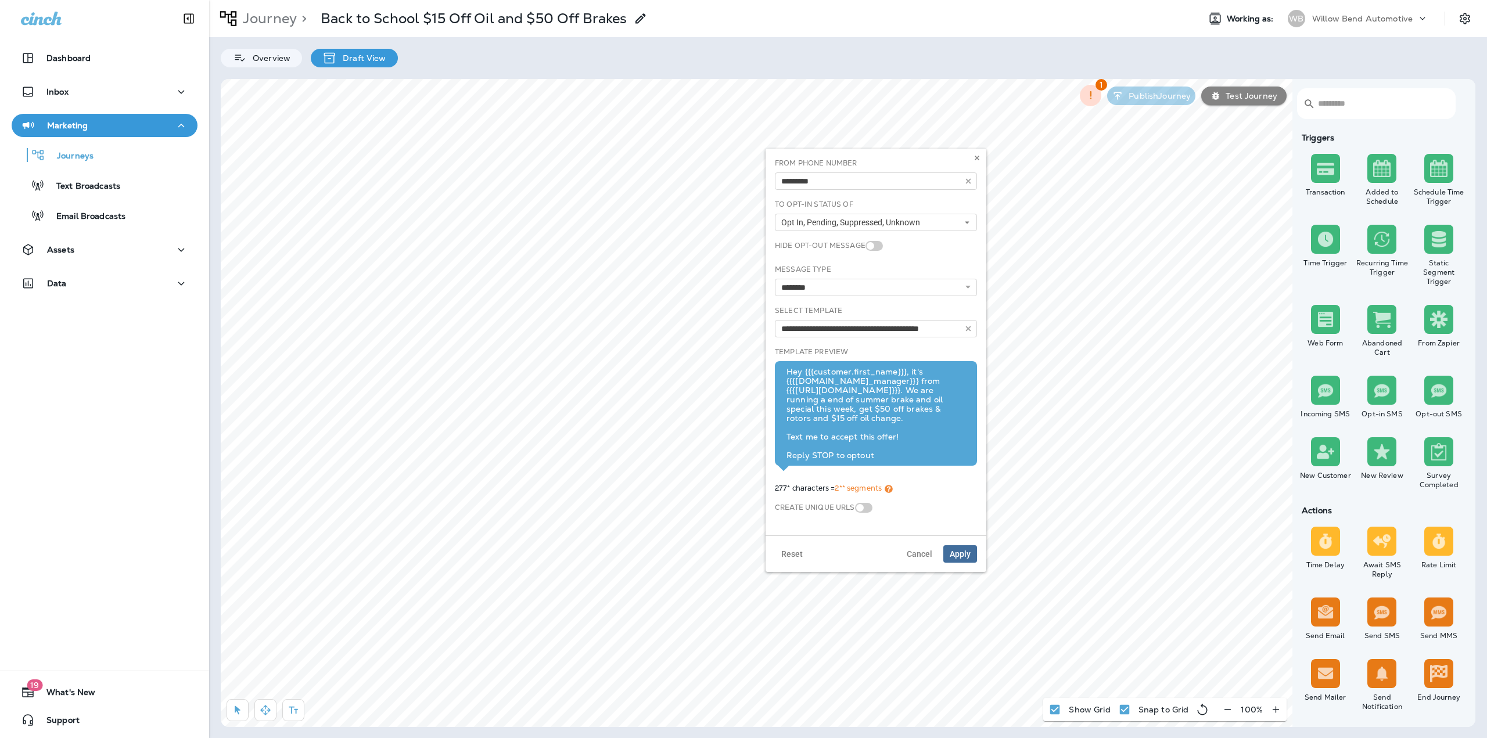
click at [875, 390] on div "**********" at bounding box center [875, 342] width 211 height 368
click at [969, 561] on button "Apply" at bounding box center [960, 563] width 34 height 17
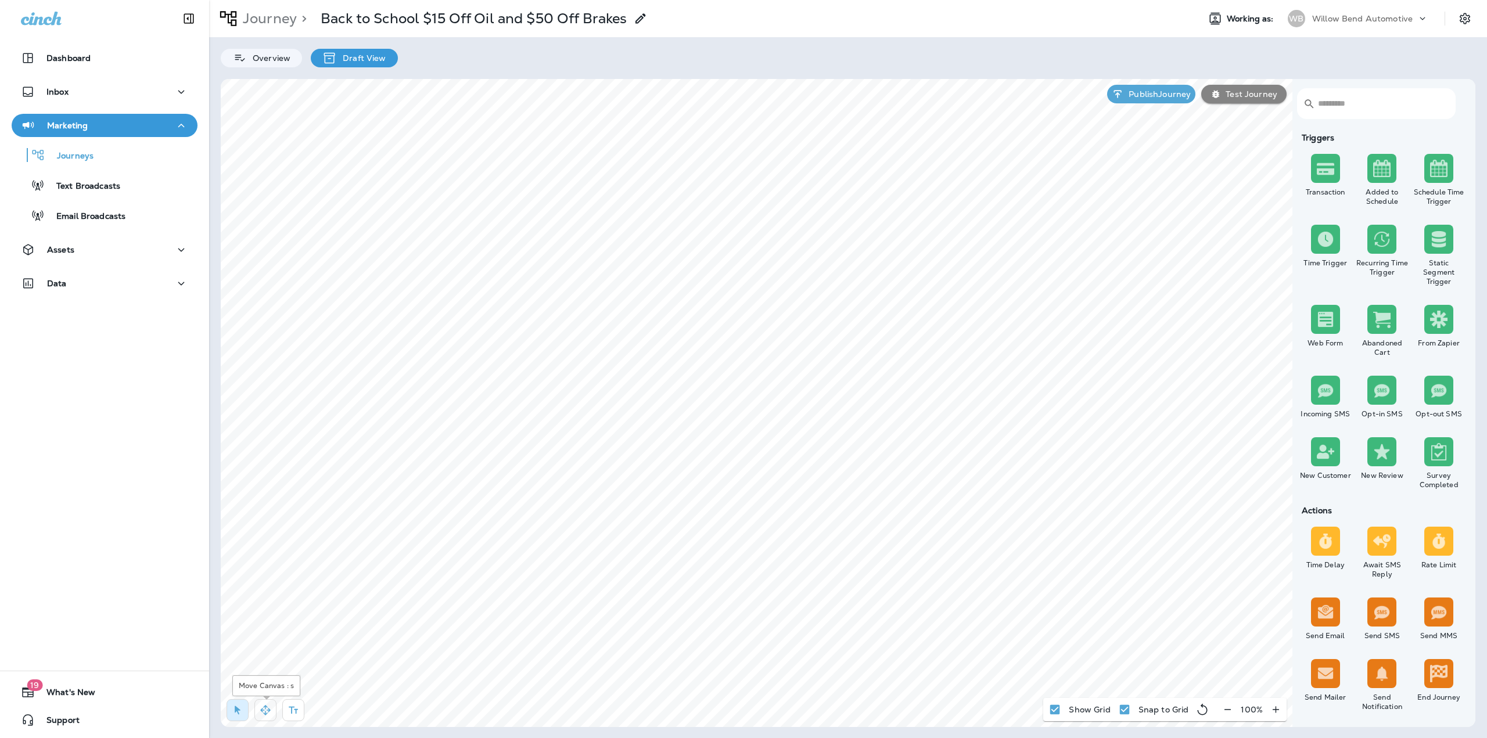
click at [265, 711] on icon "button" at bounding box center [266, 711] width 12 height 12
type input "**********"
click at [561, 249] on button at bounding box center [565, 247] width 13 height 13
click at [73, 189] on p "Text Broadcasts" at bounding box center [83, 186] width 76 height 11
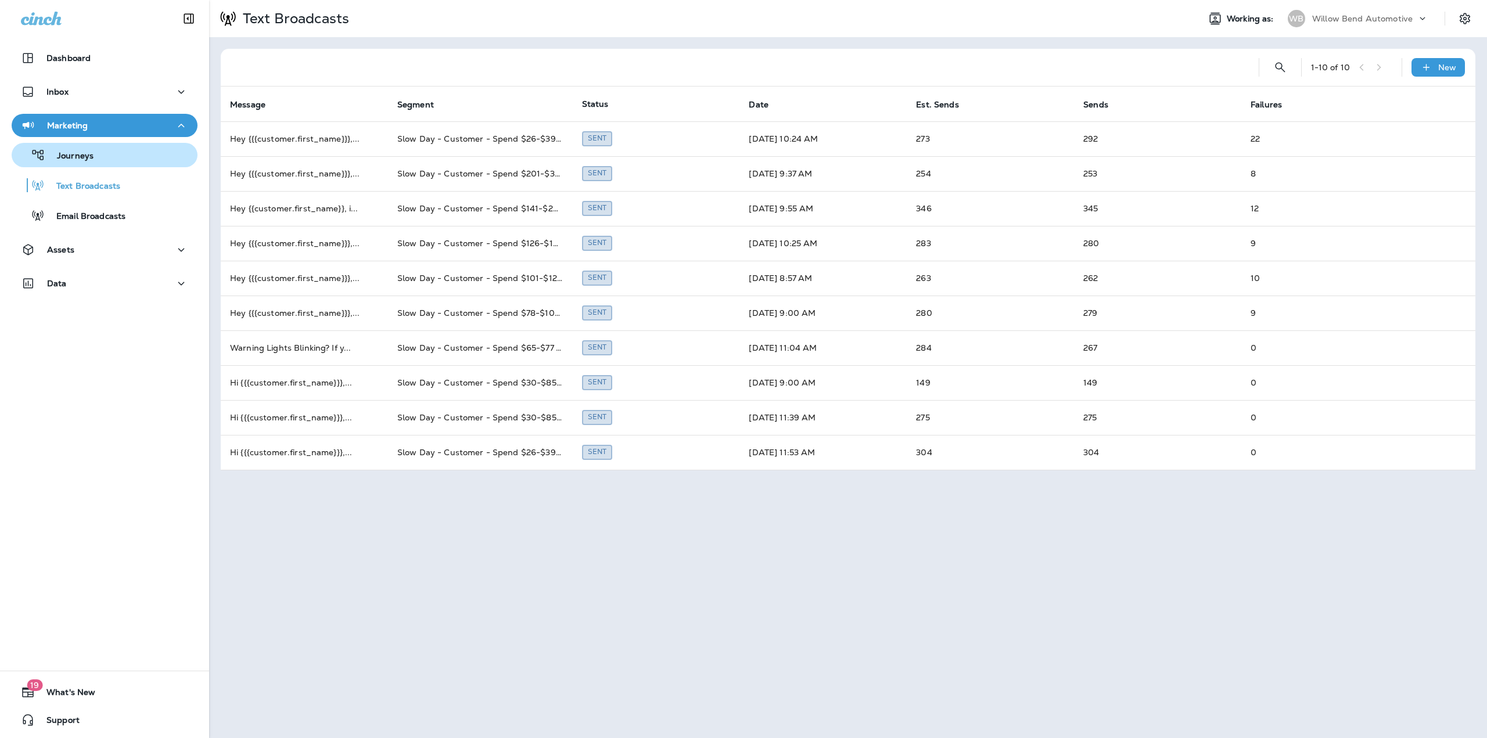
click at [94, 151] on div "Journeys" at bounding box center [104, 154] width 177 height 17
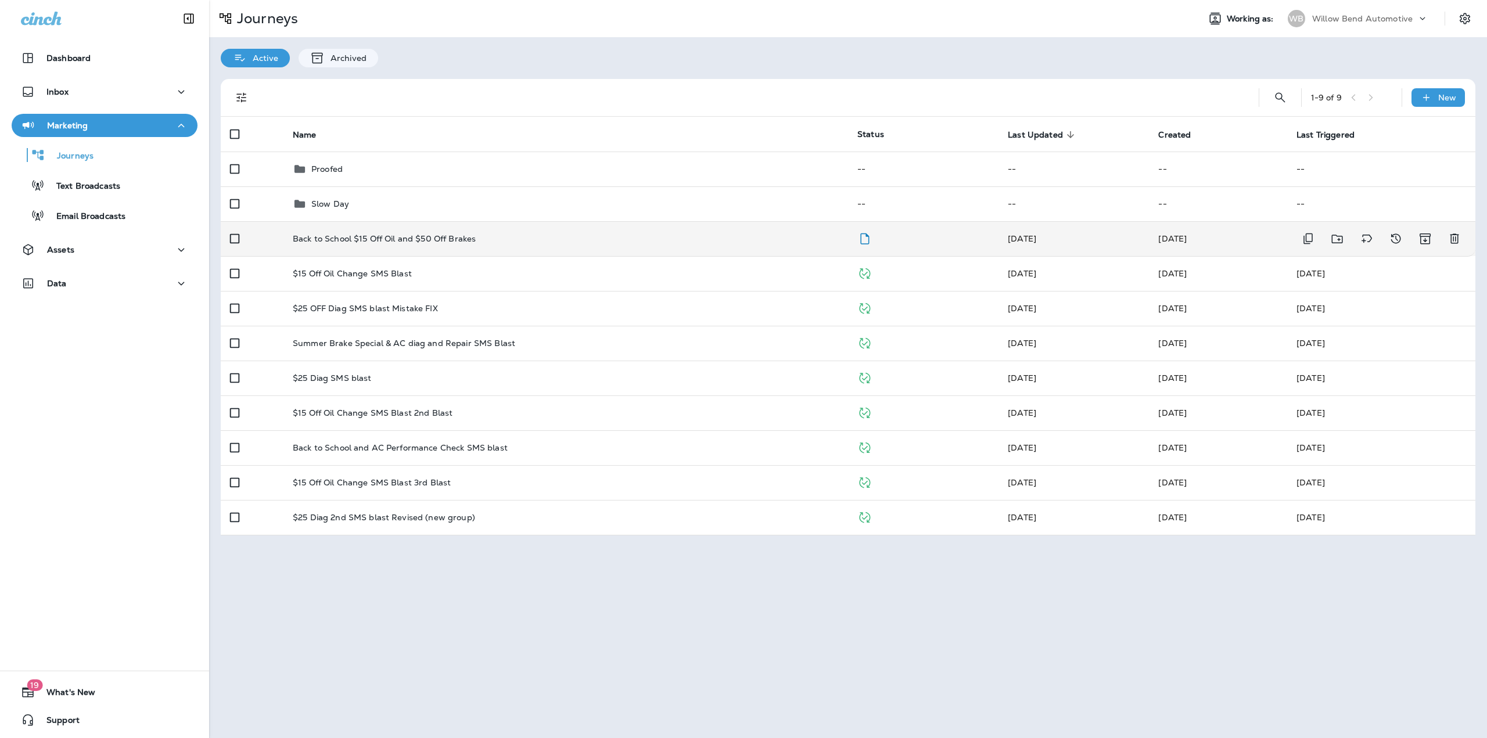
click at [495, 231] on td "Back to School $15 Off Oil and $50 Off Brakes" at bounding box center [565, 238] width 565 height 35
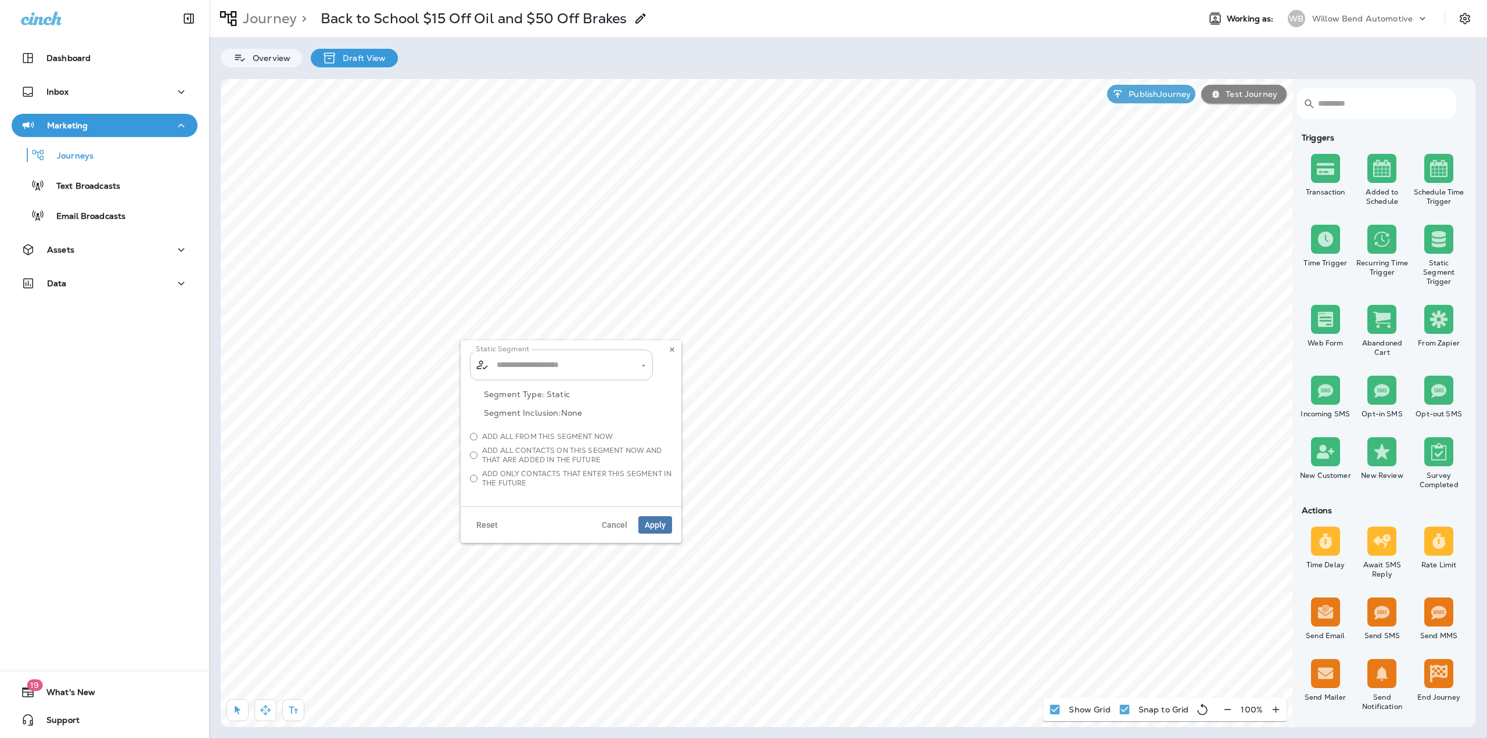
type input "**********"
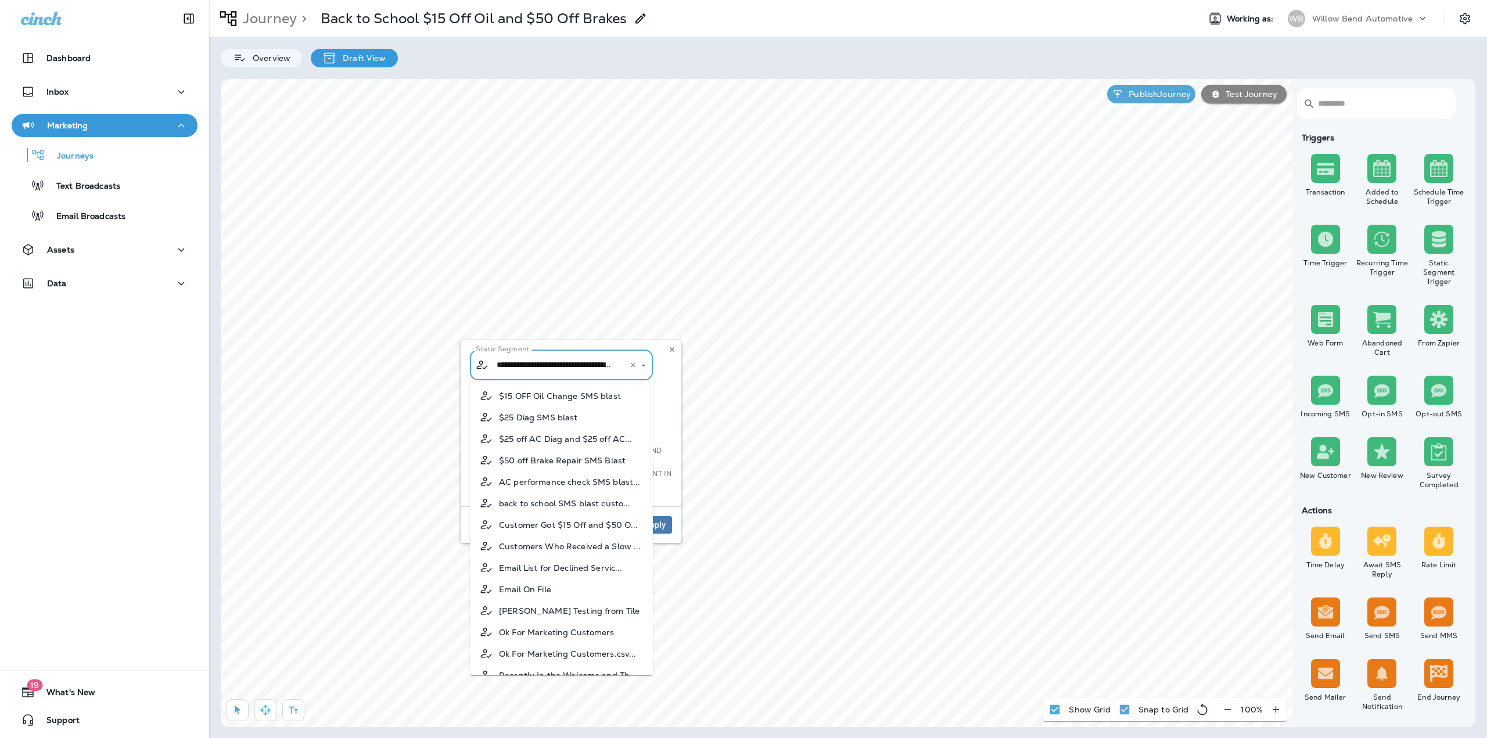
click at [582, 369] on input "**********" at bounding box center [554, 365] width 121 height 20
click at [627, 367] on div "**********" at bounding box center [561, 365] width 183 height 31
click at [631, 365] on icon "Clear" at bounding box center [633, 365] width 8 height 8
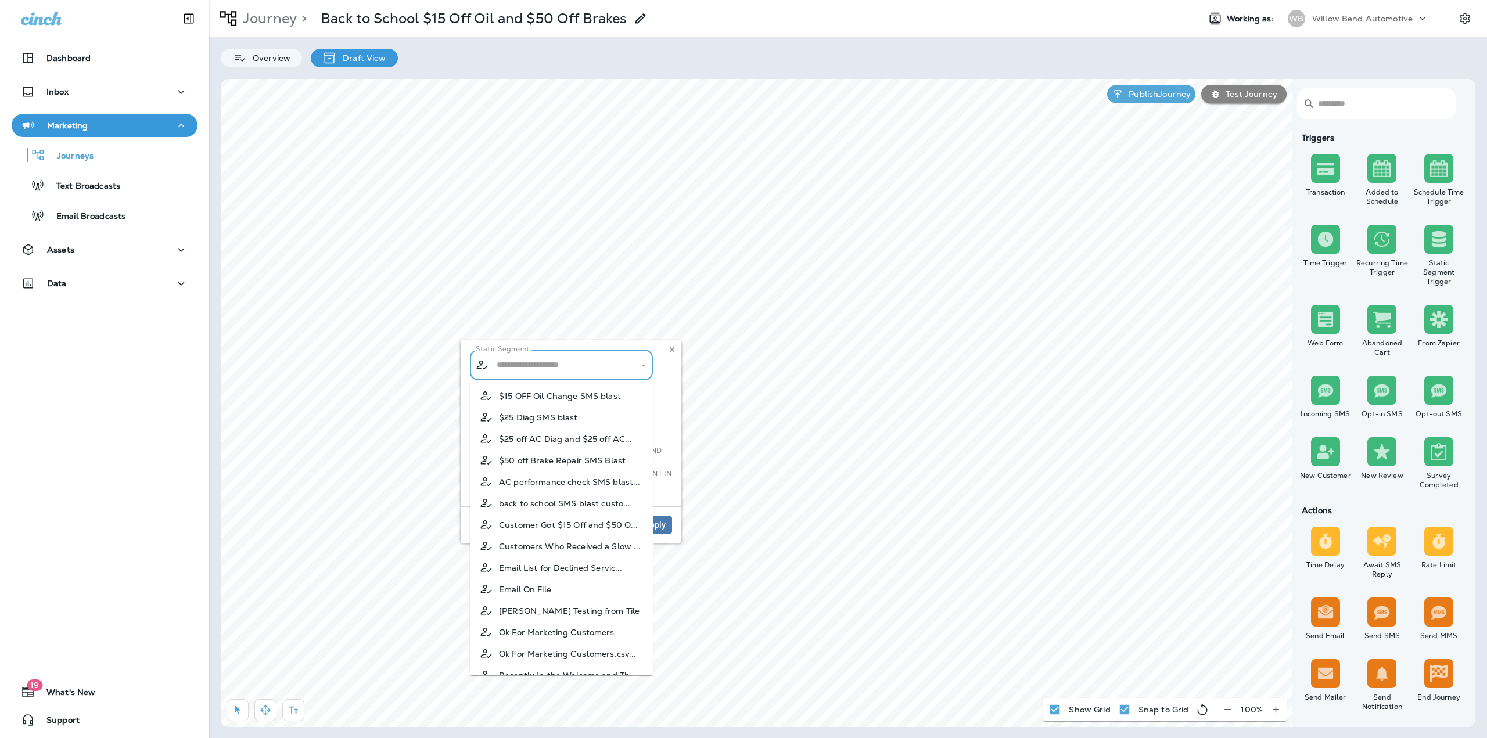
click at [634, 367] on div "​ ​" at bounding box center [561, 365] width 183 height 31
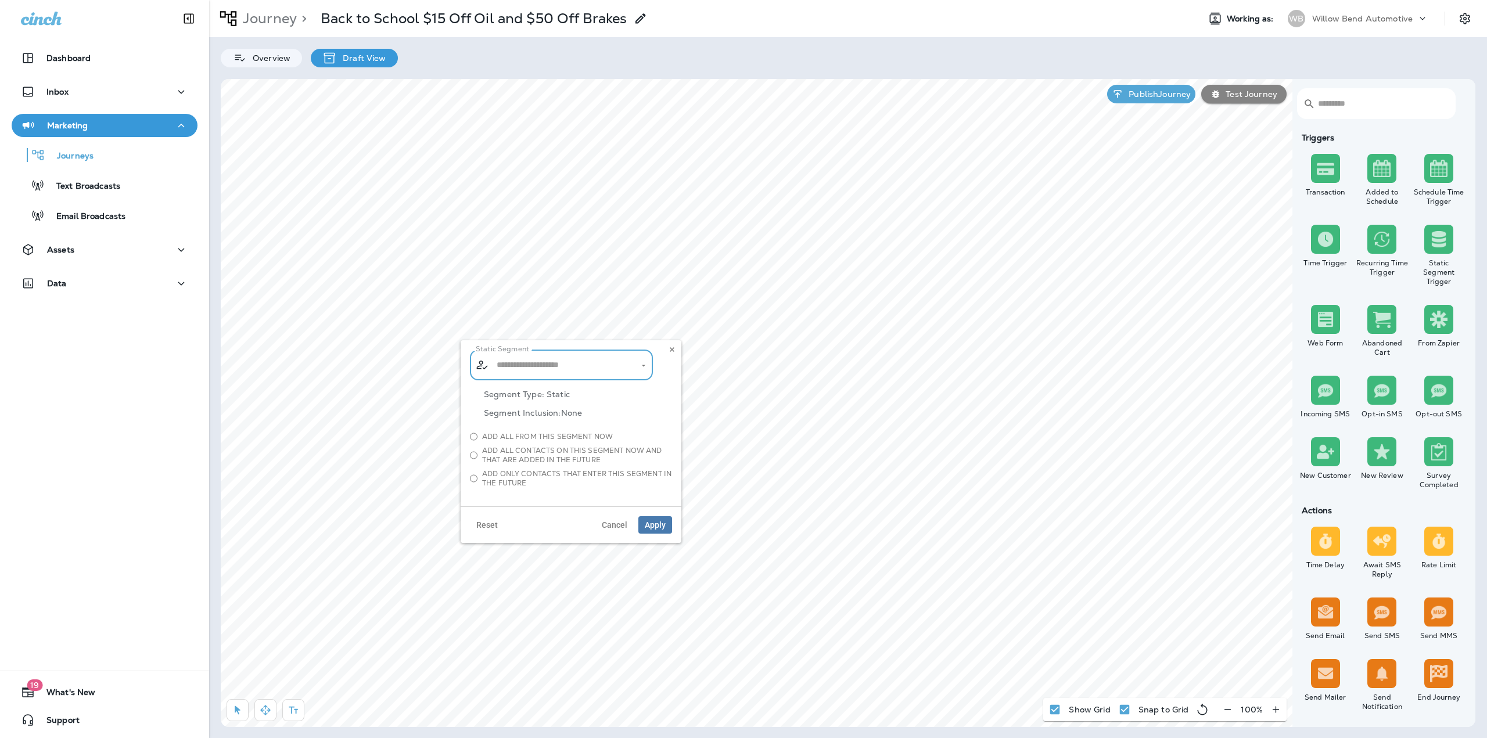
click at [635, 367] on div "​ ​" at bounding box center [561, 365] width 183 height 31
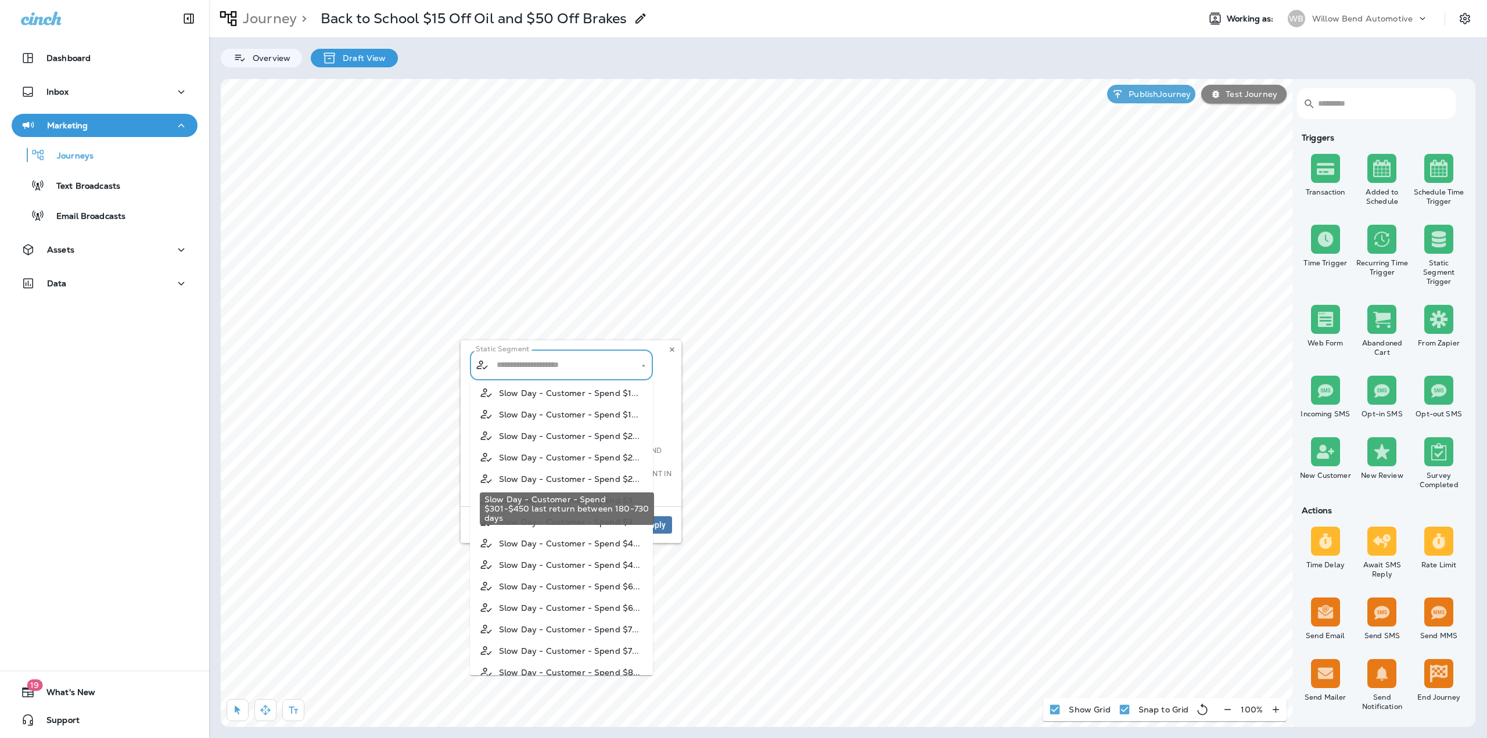
scroll to position [407, 0]
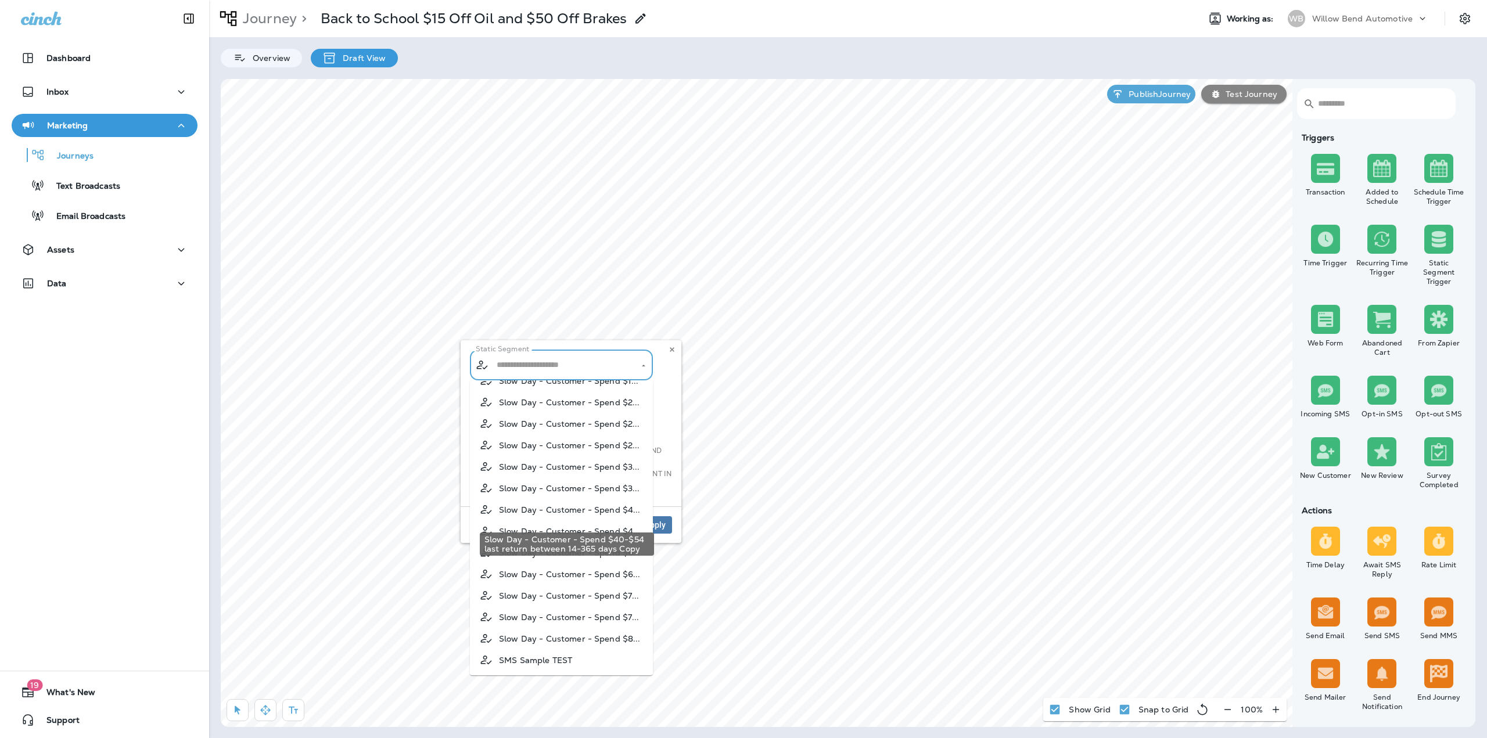
click at [596, 515] on span "Slow Day - Customer - Spend $4..." at bounding box center [570, 509] width 142 height 9
type input "**********"
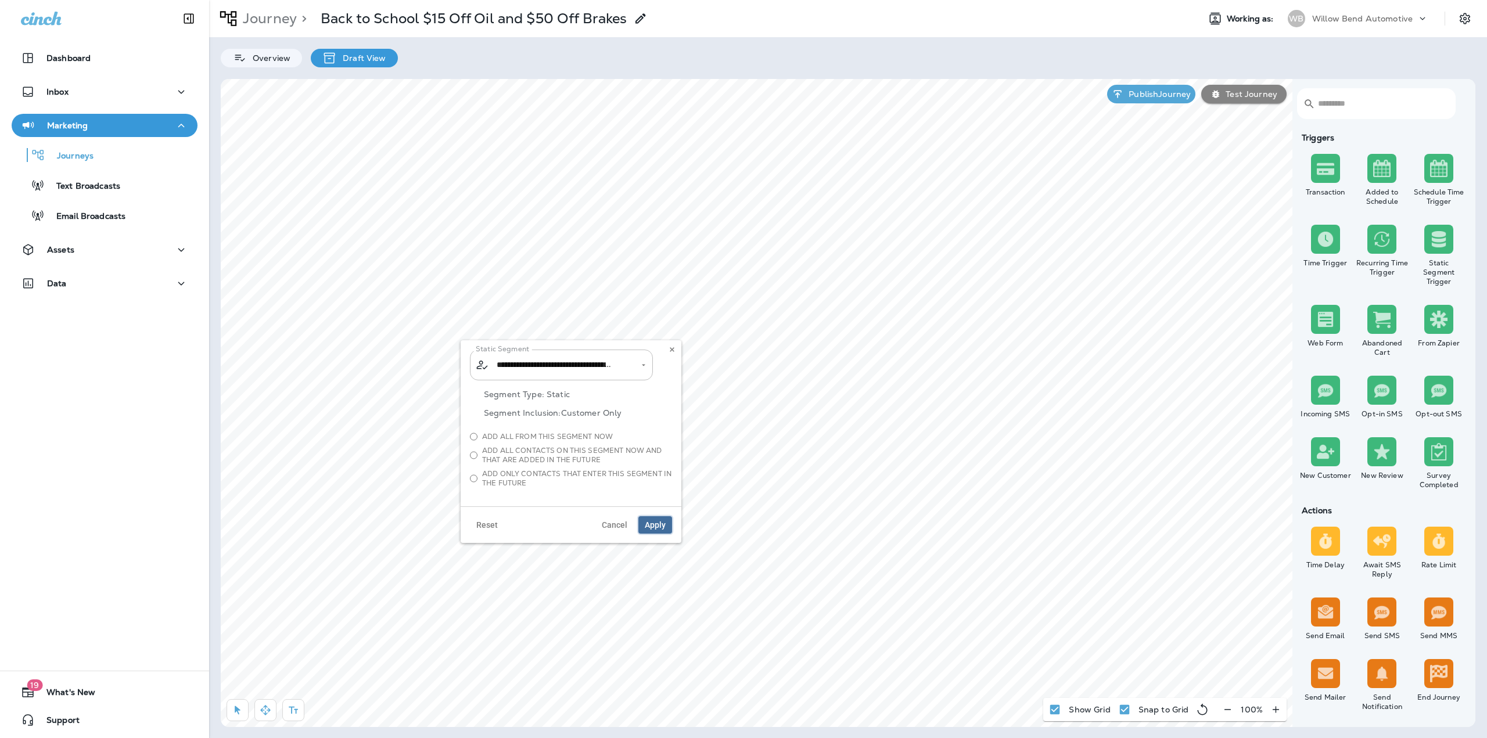
click at [658, 522] on span "Apply" at bounding box center [655, 525] width 21 height 8
drag, startPoint x: 264, startPoint y: 717, endPoint x: 272, endPoint y: 710, distance: 11.2
click at [264, 717] on button "button" at bounding box center [265, 710] width 22 height 22
click at [1171, 101] on button "Publish Journey" at bounding box center [1151, 94] width 88 height 19
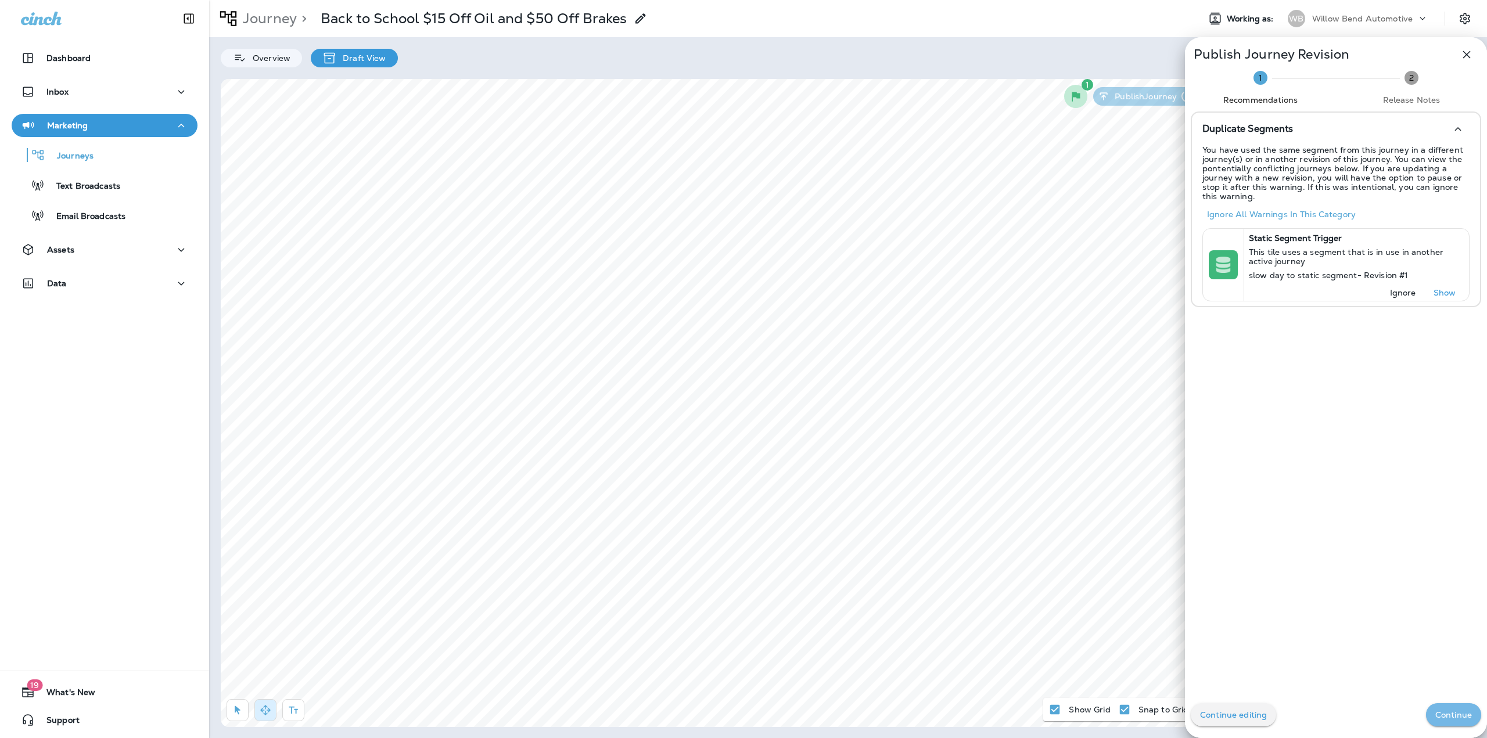
click at [1442, 710] on p "Continue" at bounding box center [1454, 714] width 37 height 9
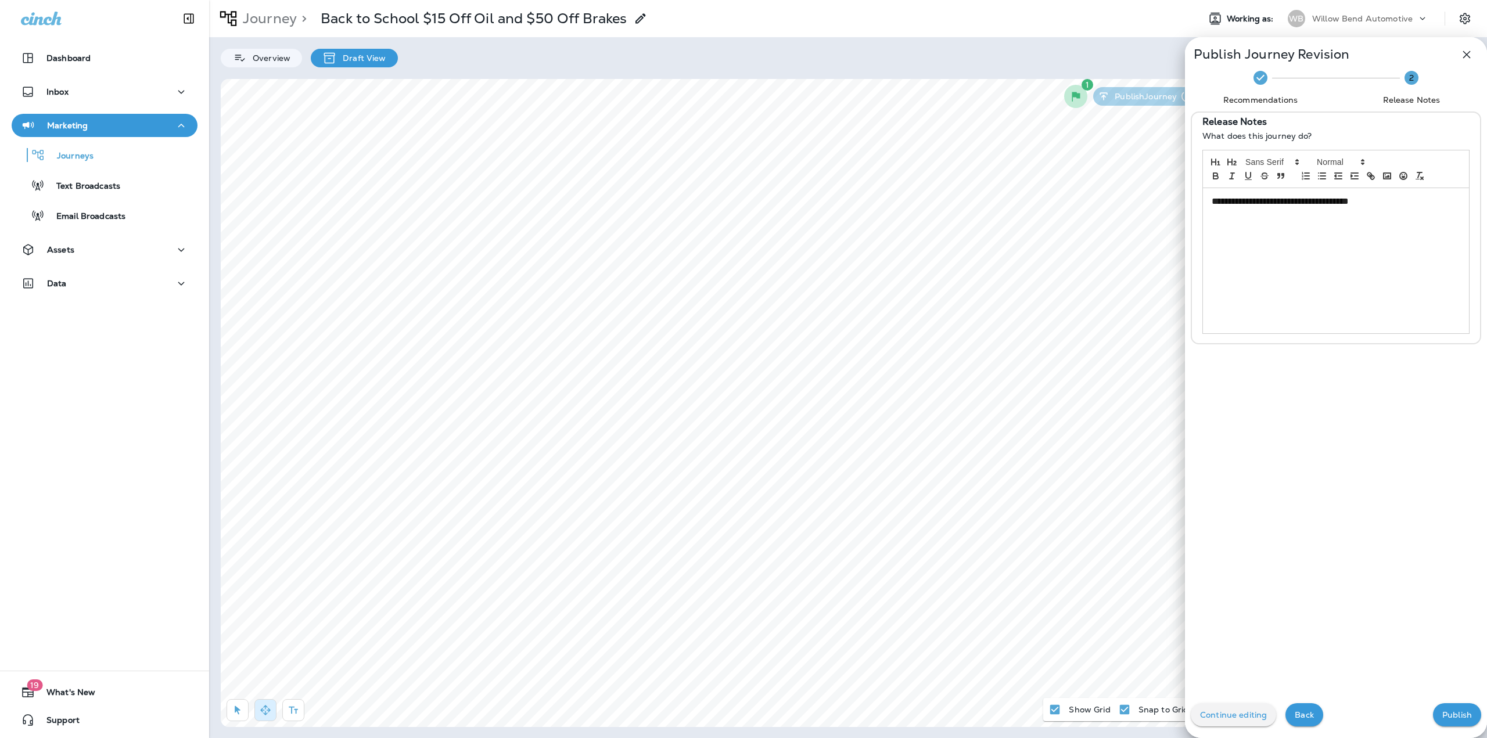
click at [1443, 712] on p "Publish" at bounding box center [1457, 714] width 30 height 9
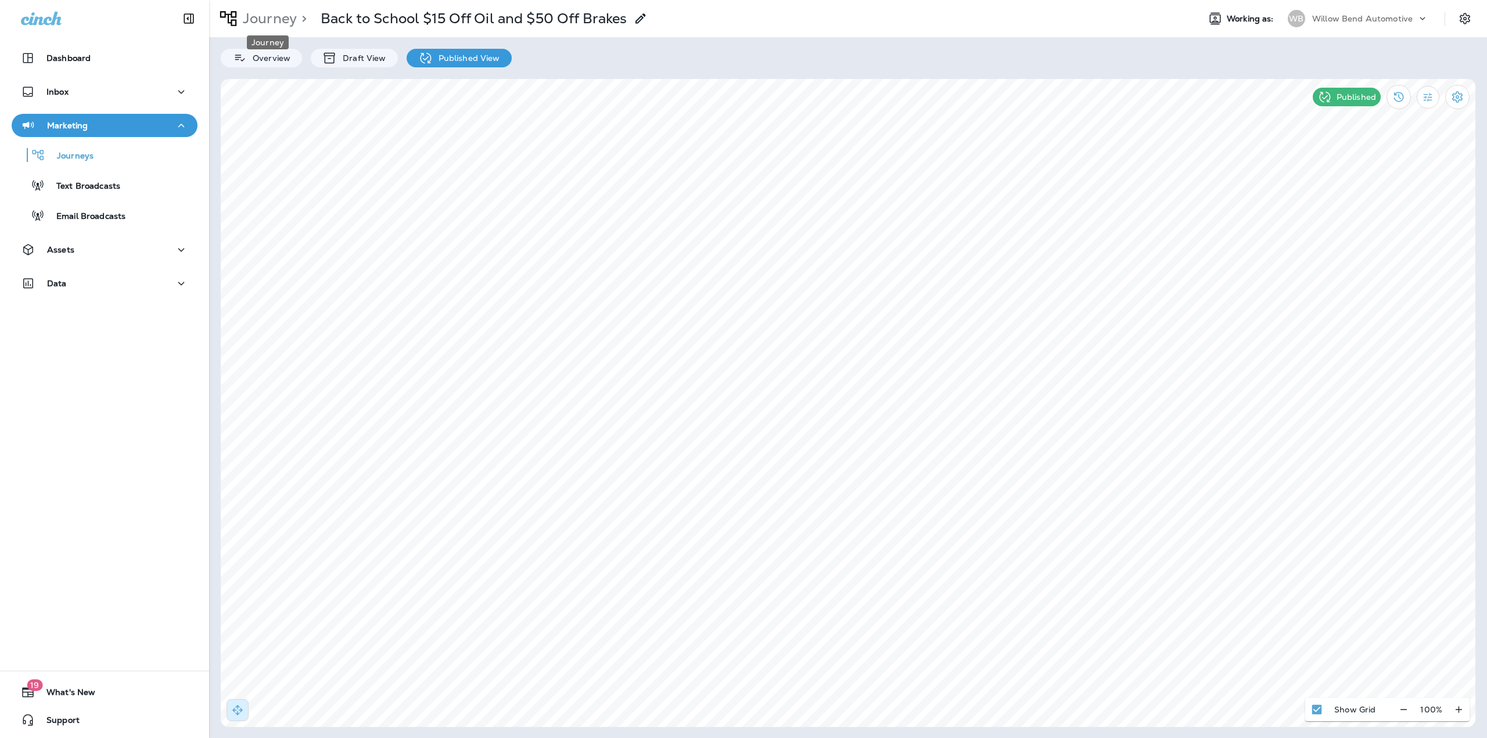
click at [262, 22] on p "Journey" at bounding box center [267, 18] width 59 height 17
